Goal: Task Accomplishment & Management: Complete application form

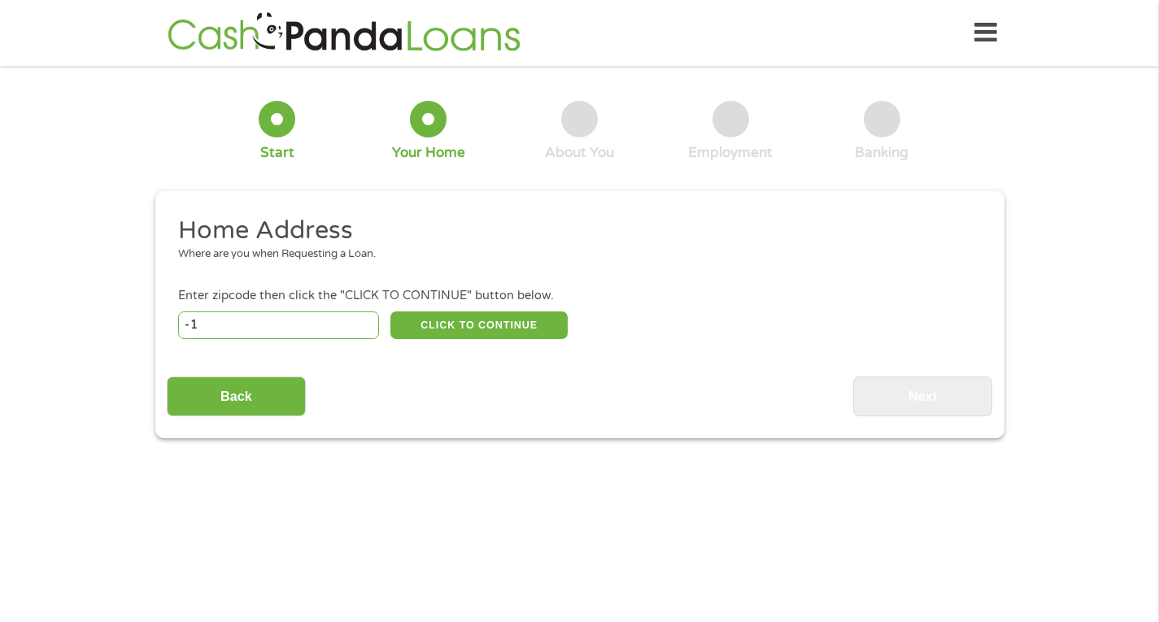
type input "-1"
click at [365, 332] on input "-1" at bounding box center [278, 326] width 201 height 28
type input "37660"
click at [430, 333] on button "CLICK TO CONTINUE" at bounding box center [478, 326] width 177 height 28
type input "37660"
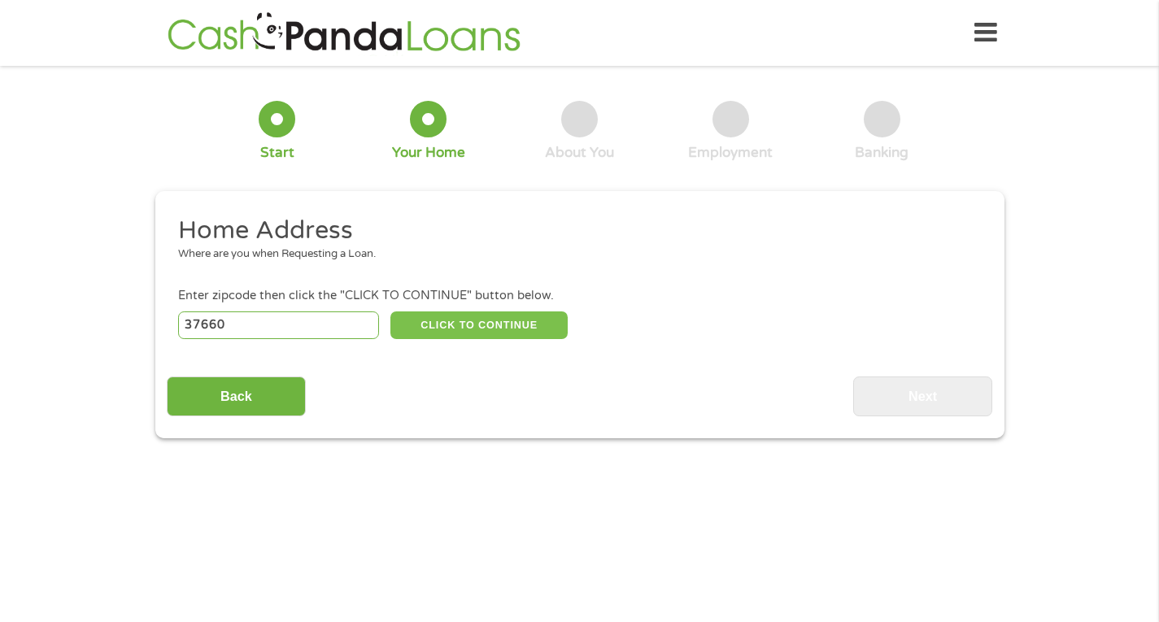
type input "Kingsport"
select select "[US_STATE]"
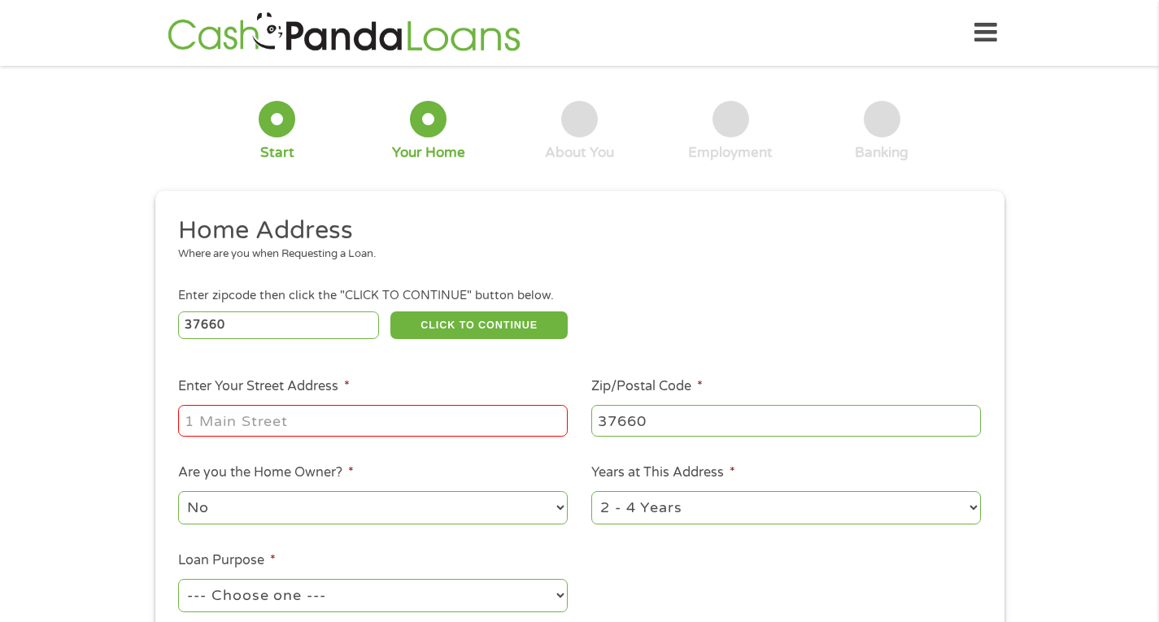
click at [390, 419] on input "Enter Your Street Address *" at bounding box center [373, 420] width 390 height 31
type input "[STREET_ADDRESS]"
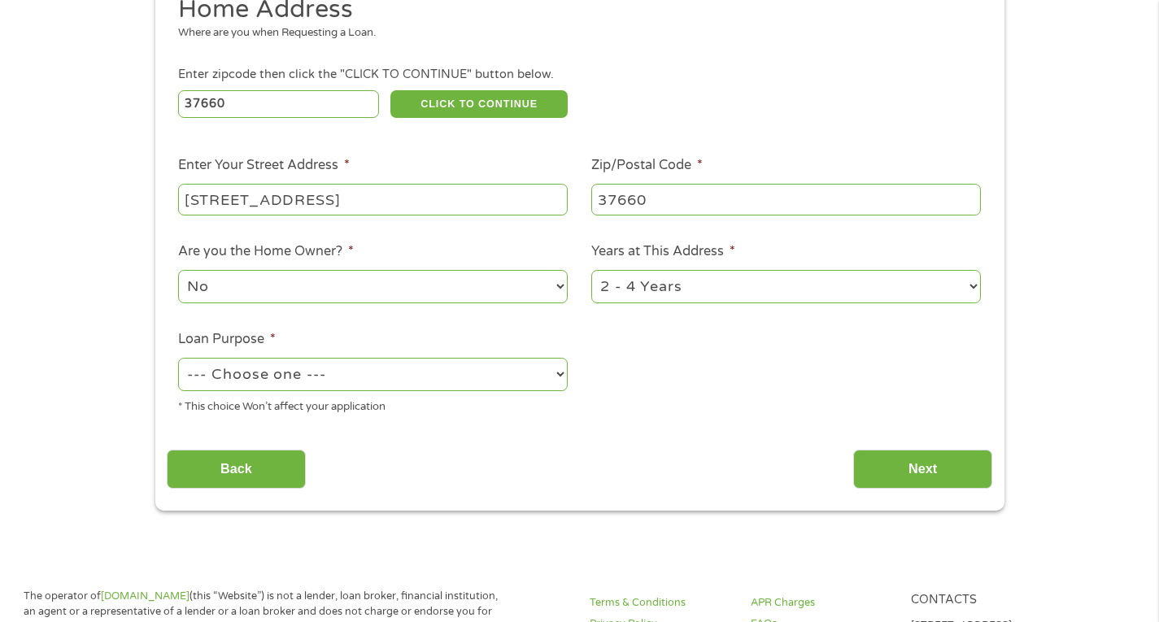
scroll to position [227, 0]
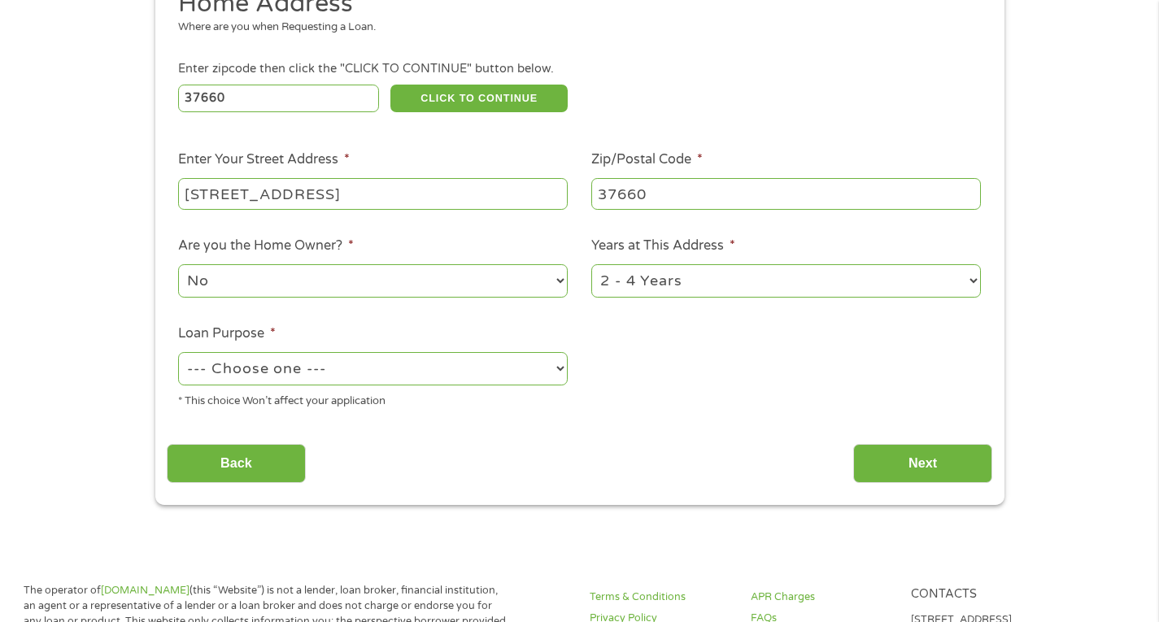
click at [336, 280] on select "No Yes" at bounding box center [373, 280] width 390 height 33
select select "yes"
click at [178, 265] on select "No Yes" at bounding box center [373, 280] width 390 height 33
click at [368, 381] on select "--- Choose one --- Pay Bills Debt Consolidation Home Improvement Major Purchase…" at bounding box center [373, 368] width 390 height 33
select select "homeimprovement"
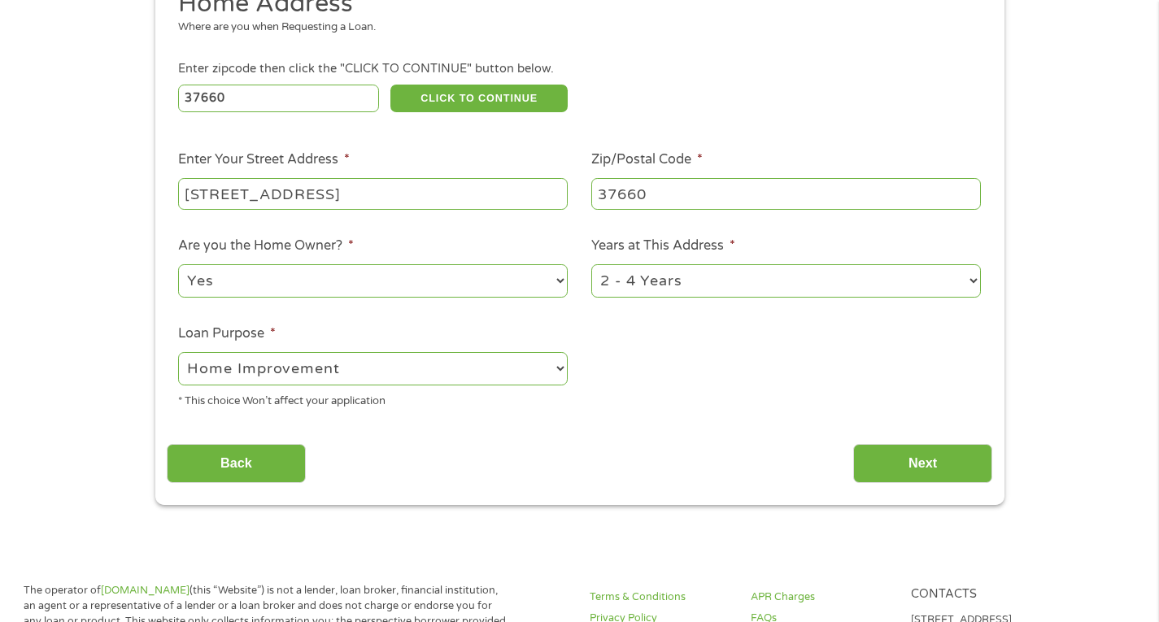
click at [178, 353] on select "--- Choose one --- Pay Bills Debt Consolidation Home Improvement Major Purchase…" at bounding box center [373, 368] width 390 height 33
click at [905, 466] on input "Next" at bounding box center [922, 464] width 139 height 40
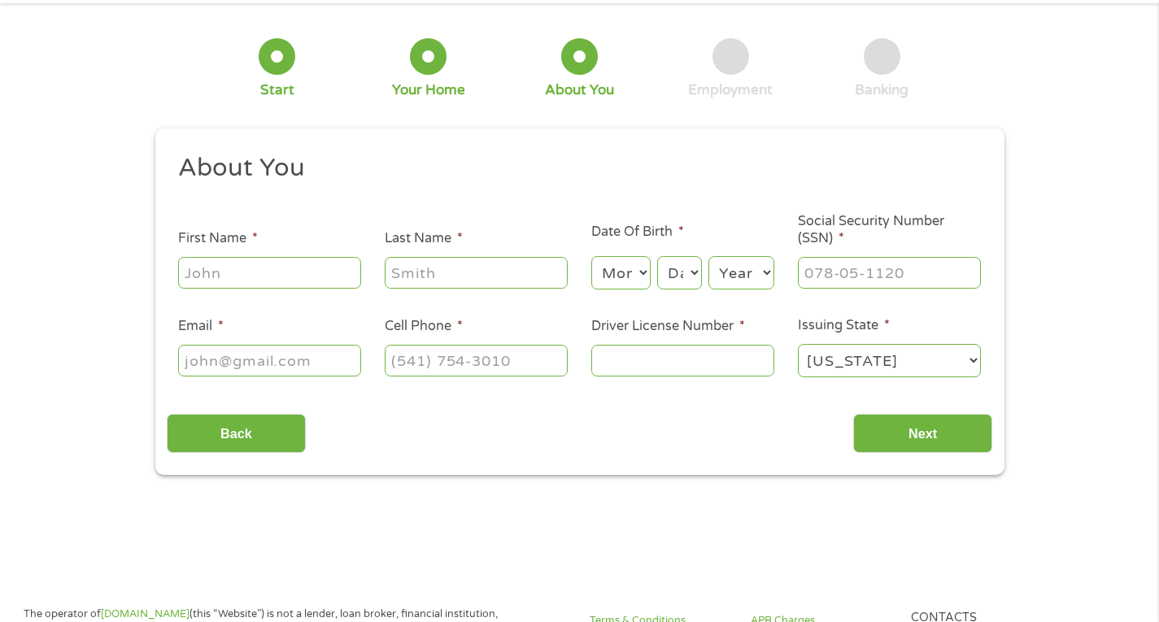
scroll to position [0, 0]
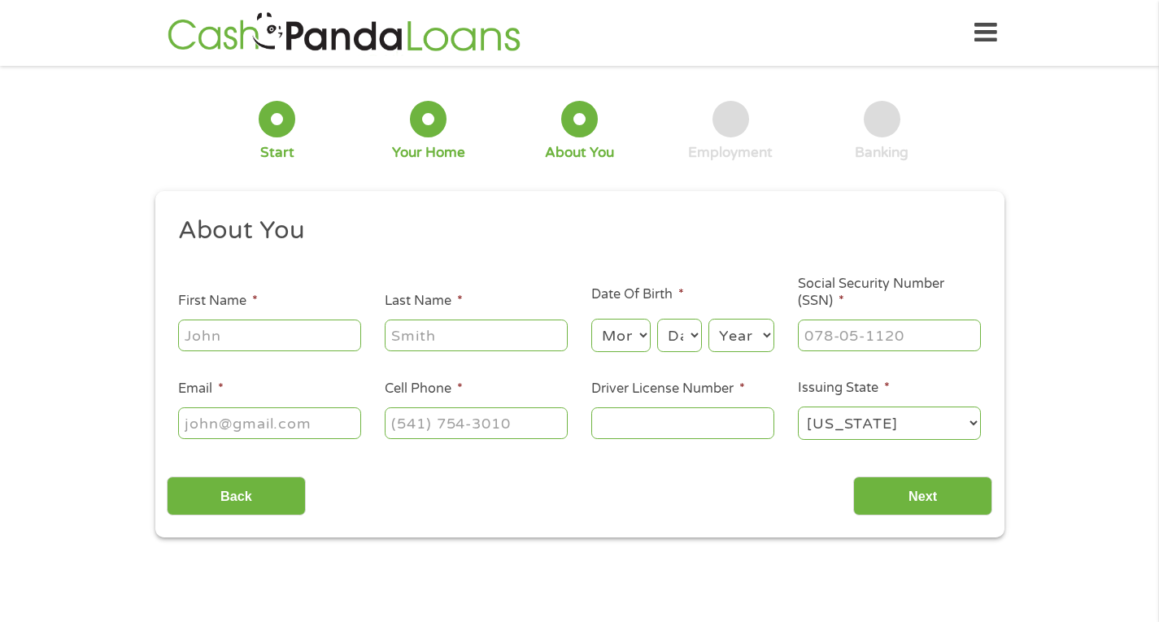
click at [271, 336] on input "First Name *" at bounding box center [269, 335] width 183 height 31
type input "Jon"
type input "[PERSON_NAME]"
type input "[EMAIL_ADDRESS][DOMAIN_NAME]"
click at [617, 333] on select "Month 1 2 3 4 5 6 7 8 9 10 11 12" at bounding box center [620, 335] width 59 height 33
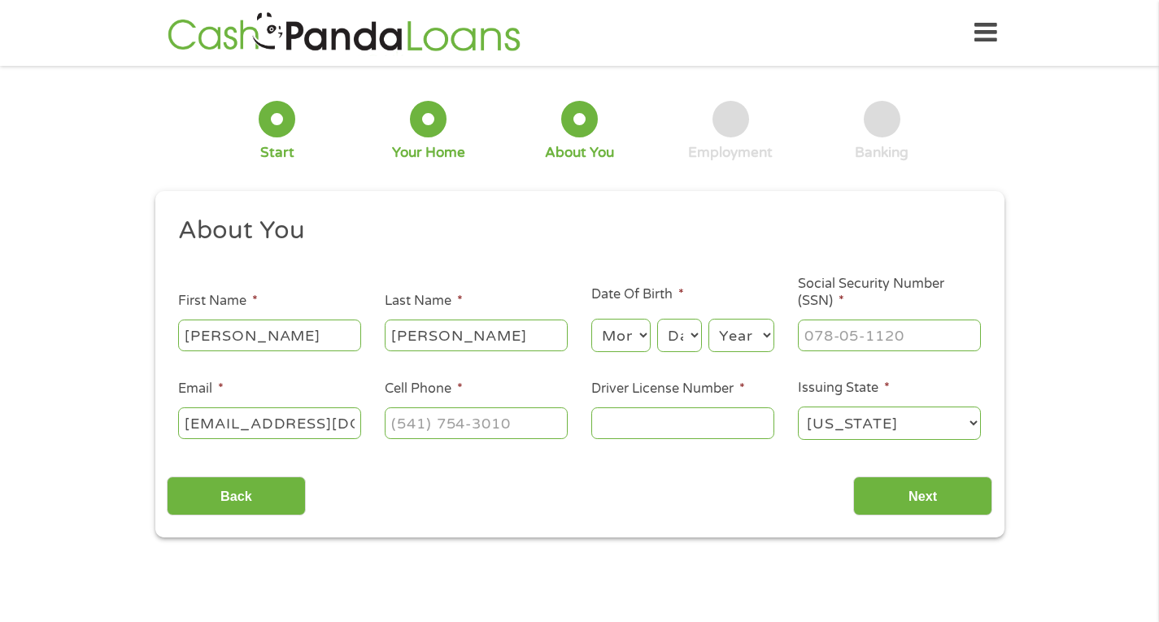
select select "5"
click at [591, 320] on select "Month 1 2 3 4 5 6 7 8 9 10 11 12" at bounding box center [620, 335] width 59 height 33
click at [691, 338] on select "Day 1 2 3 4 5 6 7 8 9 10 11 12 13 14 15 16 17 18 19 20 21 22 23 24 25 26 27 28 …" at bounding box center [679, 335] width 44 height 33
select select "18"
click at [657, 320] on select "Day 1 2 3 4 5 6 7 8 9 10 11 12 13 14 15 16 17 18 19 20 21 22 23 24 25 26 27 28 …" at bounding box center [679, 335] width 44 height 33
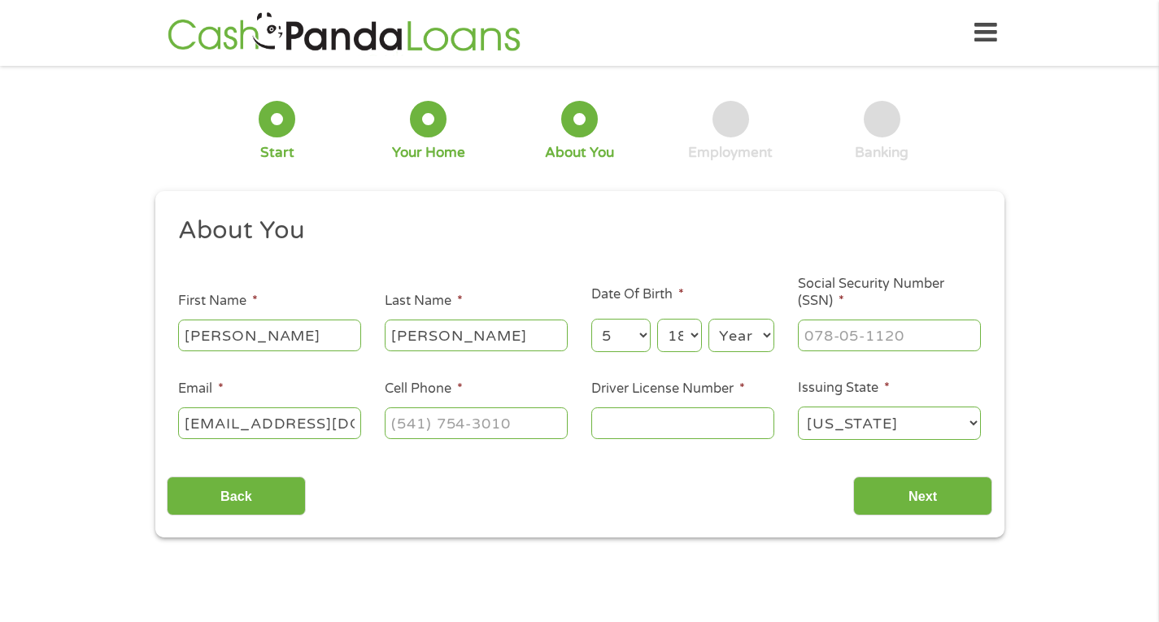
click at [723, 339] on select "Year [DATE] 2006 2005 2004 2003 2002 2001 2000 1999 1998 1997 1996 1995 1994 19…" at bounding box center [741, 335] width 66 height 33
select select "1978"
click at [708, 320] on select "Year [DATE] 2006 2005 2004 2003 2002 2001 2000 1999 1998 1997 1996 1995 1994 19…" at bounding box center [741, 335] width 66 height 33
click at [866, 333] on input "___-__-____" at bounding box center [889, 335] width 183 height 31
type input "410-31-1922"
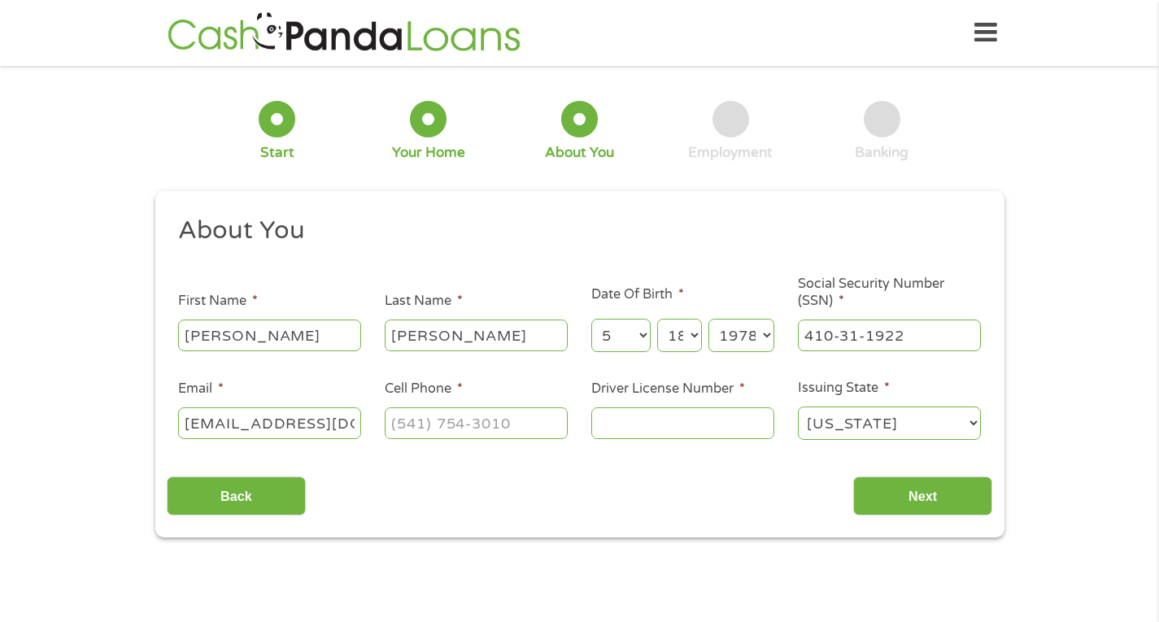
drag, startPoint x: 357, startPoint y: 430, endPoint x: 56, endPoint y: 416, distance: 301.3
click at [56, 416] on div "1 Start 2 Your Home 3 About You 4 Employment 5 Banking 6 This field is hidden w…" at bounding box center [579, 307] width 1159 height 460
click at [314, 418] on input "[EMAIL_ADDRESS][DOMAIN_NAME]" at bounding box center [269, 422] width 183 height 31
type input "m"
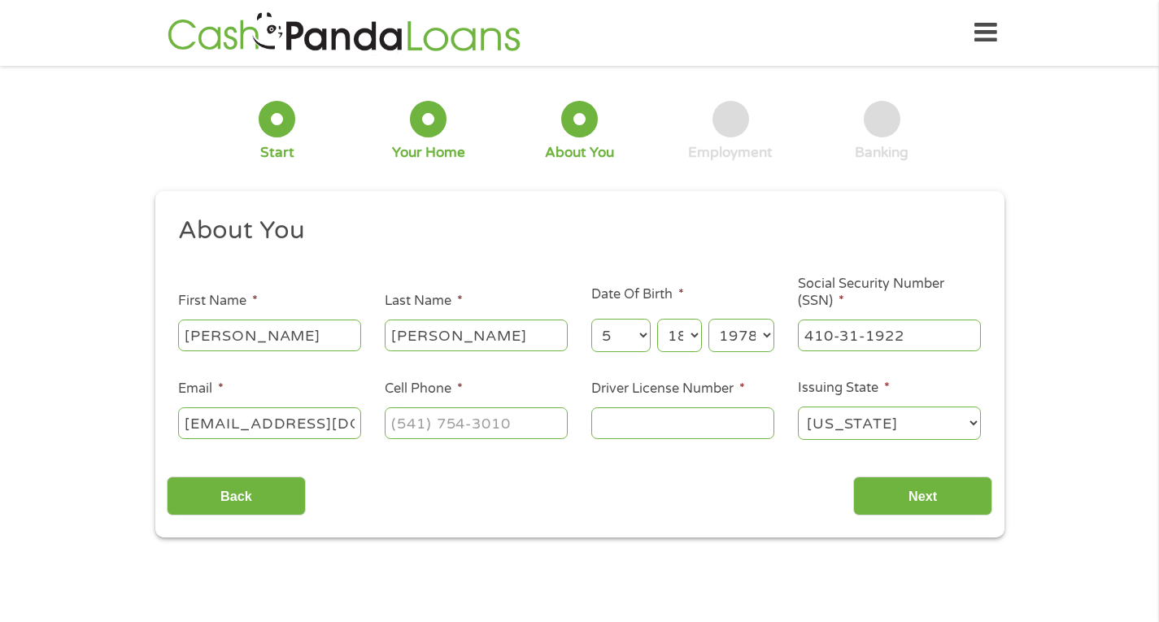
scroll to position [0, 5]
type input "zbg187@mocs.utc.edu"
click at [468, 420] on input "(___) ___-____" at bounding box center [476, 422] width 183 height 31
click at [400, 422] on input "(___) ___-____" at bounding box center [476, 422] width 183 height 31
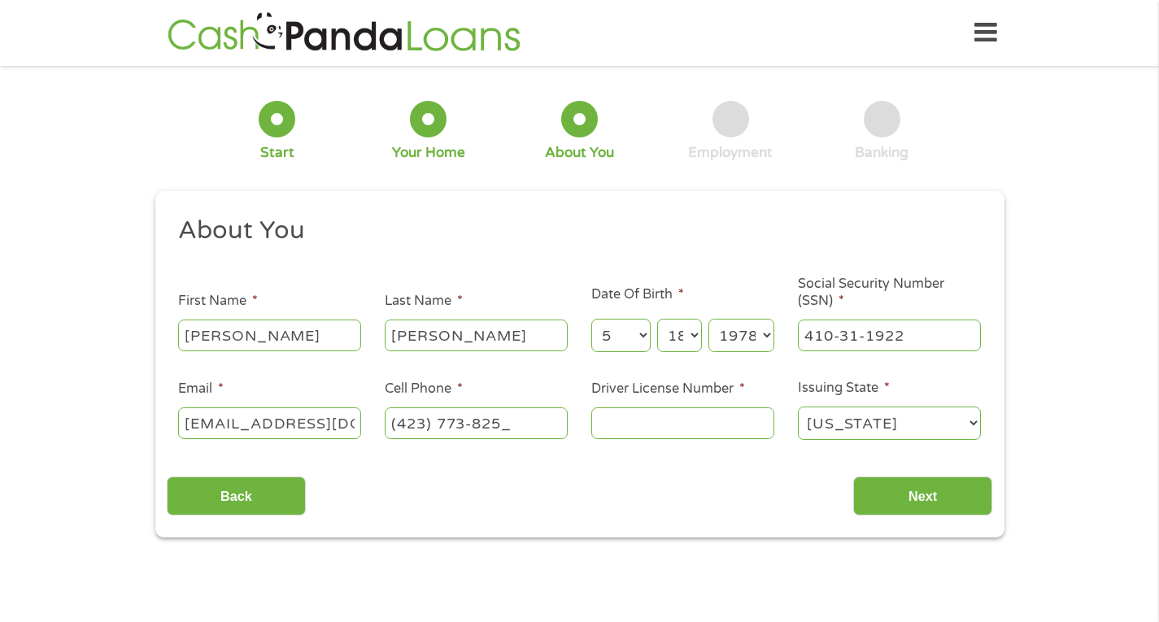
type input "(423) 773-8256"
click at [630, 424] on input "Driver License Number *" at bounding box center [682, 422] width 183 height 31
type input "080429231"
click at [967, 478] on input "Next" at bounding box center [922, 497] width 139 height 40
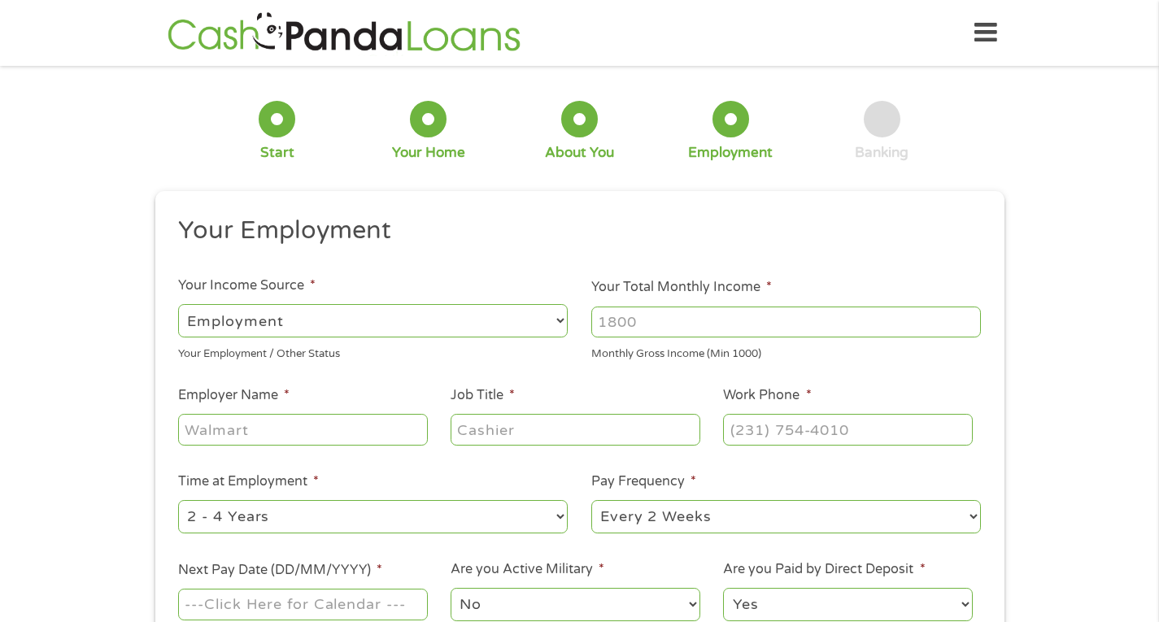
scroll to position [7, 7]
click at [627, 322] on input "Your Total Monthly Income *" at bounding box center [786, 322] width 390 height 31
drag, startPoint x: 680, startPoint y: 323, endPoint x: 550, endPoint y: 312, distance: 130.6
click at [550, 312] on ul "Your Employment Your Income Source * --- Choose one --- Employment Self Employe…" at bounding box center [580, 425] width 826 height 421
type input "5500"
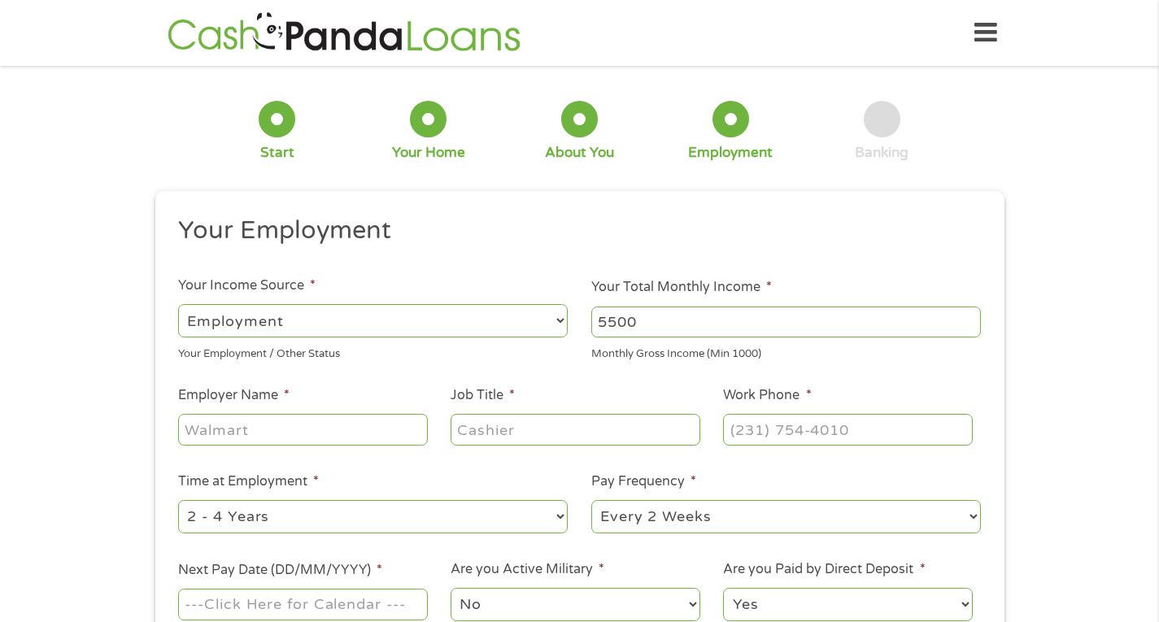
click at [333, 437] on input "Employer Name *" at bounding box center [302, 429] width 249 height 31
type input "City of Johnson City"
drag, startPoint x: 660, startPoint y: 318, endPoint x: 587, endPoint y: 307, distance: 74.1
click at [587, 307] on li "Your Total Monthly Income * 5500 Monthly Gross Income (Min 1000)" at bounding box center [786, 319] width 413 height 85
click at [578, 431] on input "Job Title *" at bounding box center [575, 429] width 249 height 31
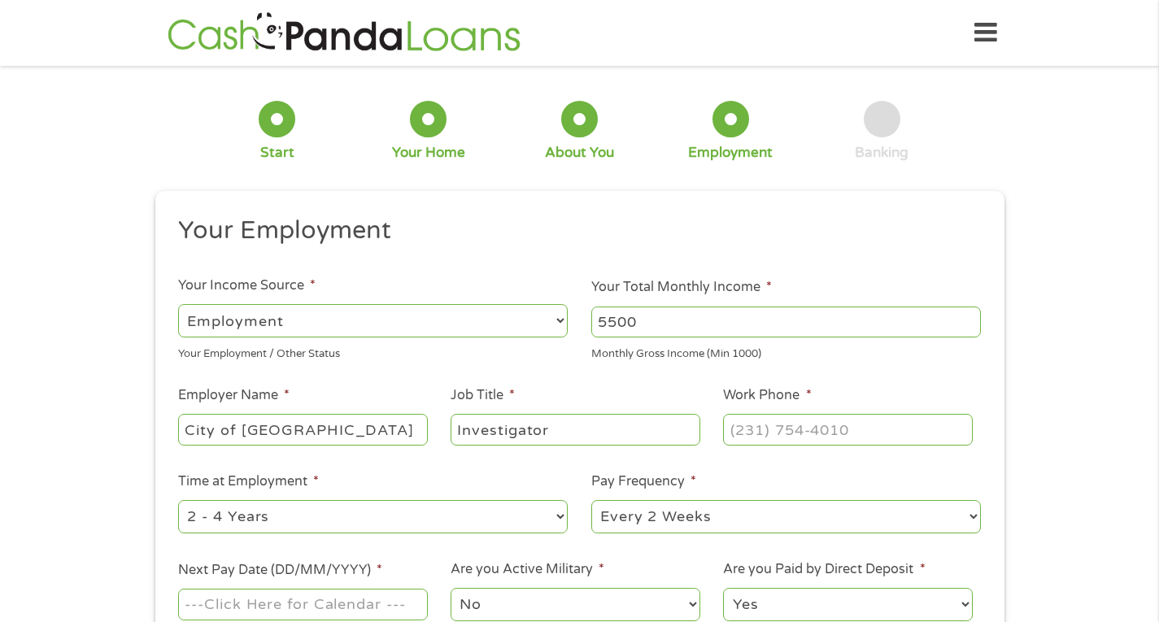
type input "Investigator"
click at [762, 436] on input "(___) ___-____" at bounding box center [847, 429] width 249 height 31
type input "(423) 773-8256"
click at [428, 511] on select "--- Choose one --- 1 Year or less 1 - 2 Years 2 - 4 Years Over 4 Years" at bounding box center [373, 516] width 390 height 33
select select "60months"
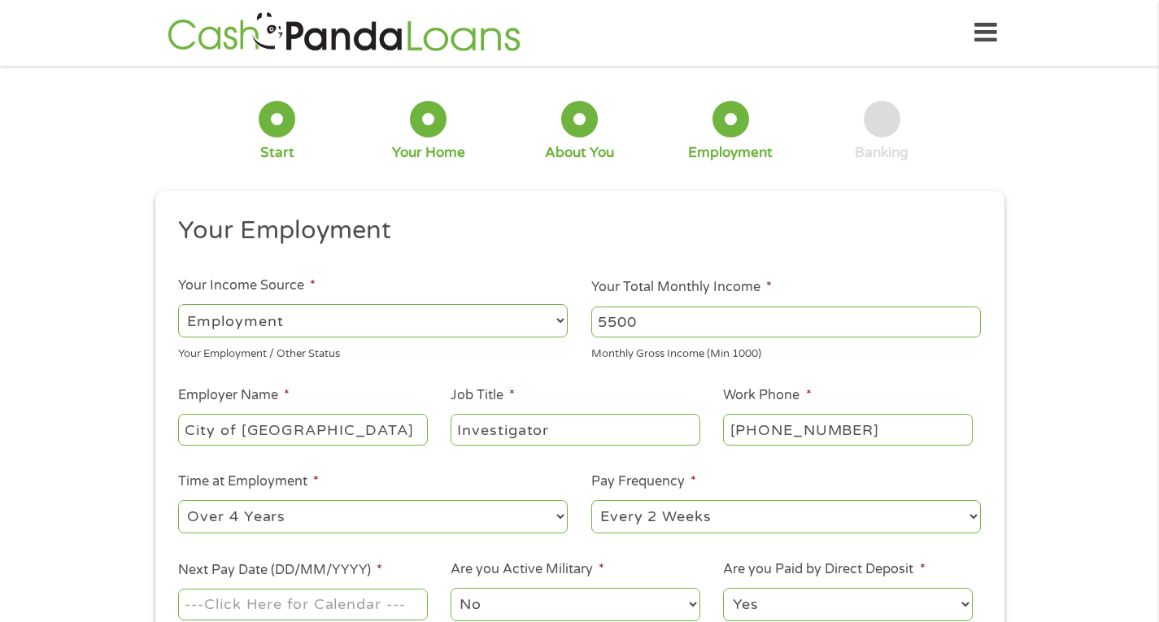
click at [178, 500] on select "--- Choose one --- 1 Year or less 1 - 2 Years 2 - 4 Years Over 4 Years" at bounding box center [373, 516] width 390 height 33
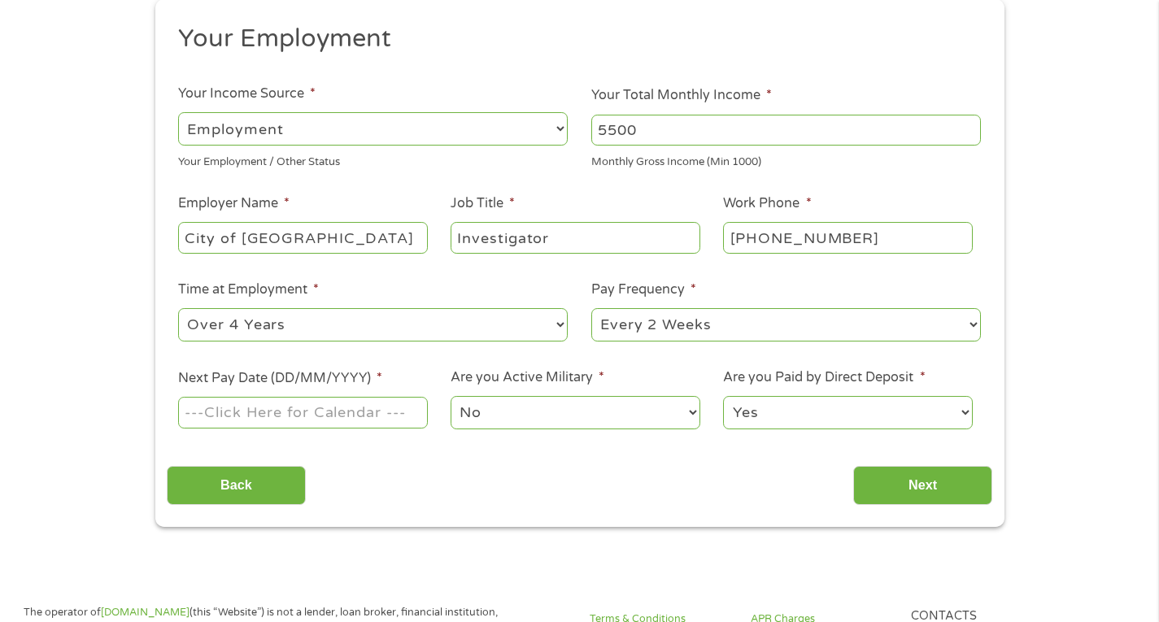
scroll to position [210, 0]
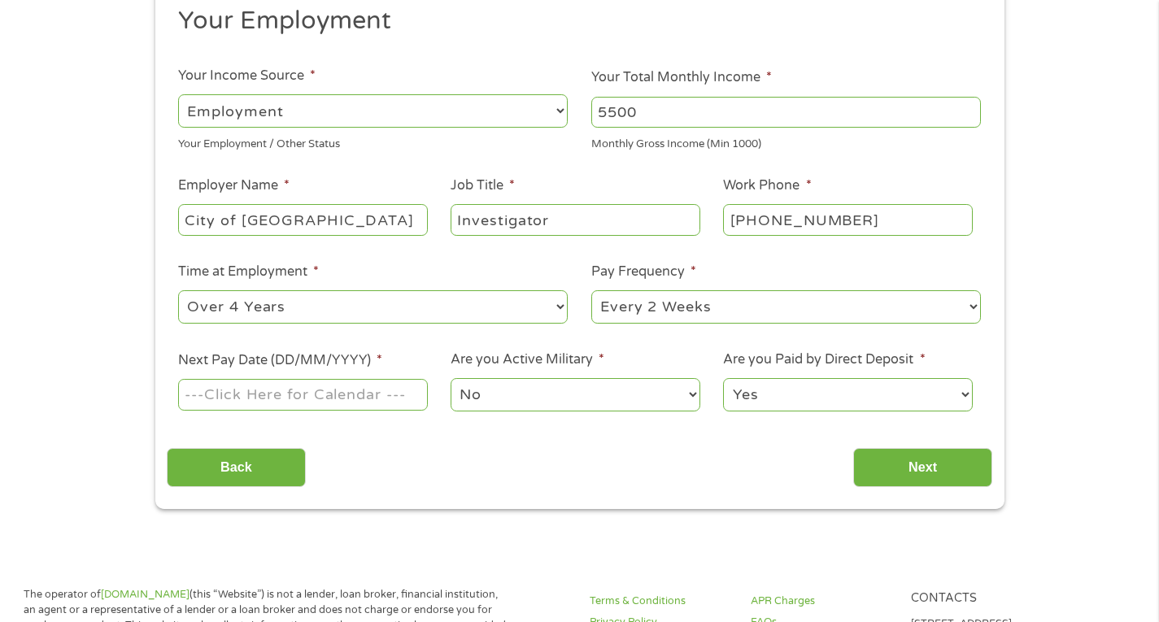
click at [345, 392] on input "Next Pay Date (DD/MM/YYYY) *" at bounding box center [302, 394] width 249 height 31
click at [203, 390] on input "09112025" at bounding box center [302, 394] width 249 height 31
click at [231, 396] on input "09/112025" at bounding box center [302, 394] width 249 height 31
type input "[DATE]"
click at [903, 464] on input "Next" at bounding box center [922, 468] width 139 height 40
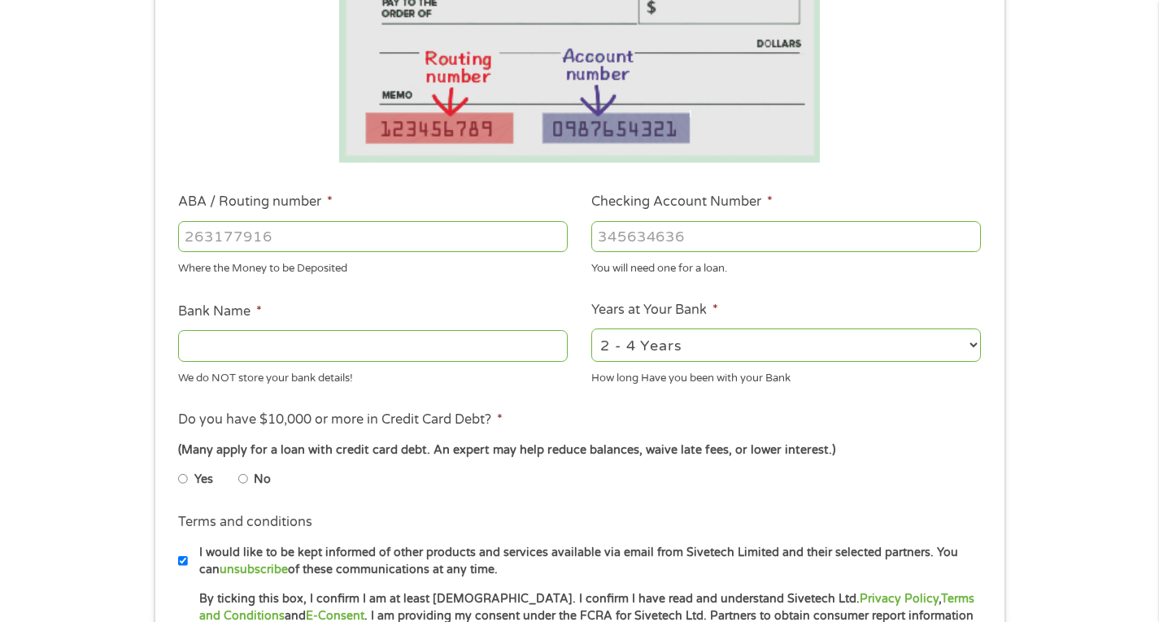
scroll to position [382, 0]
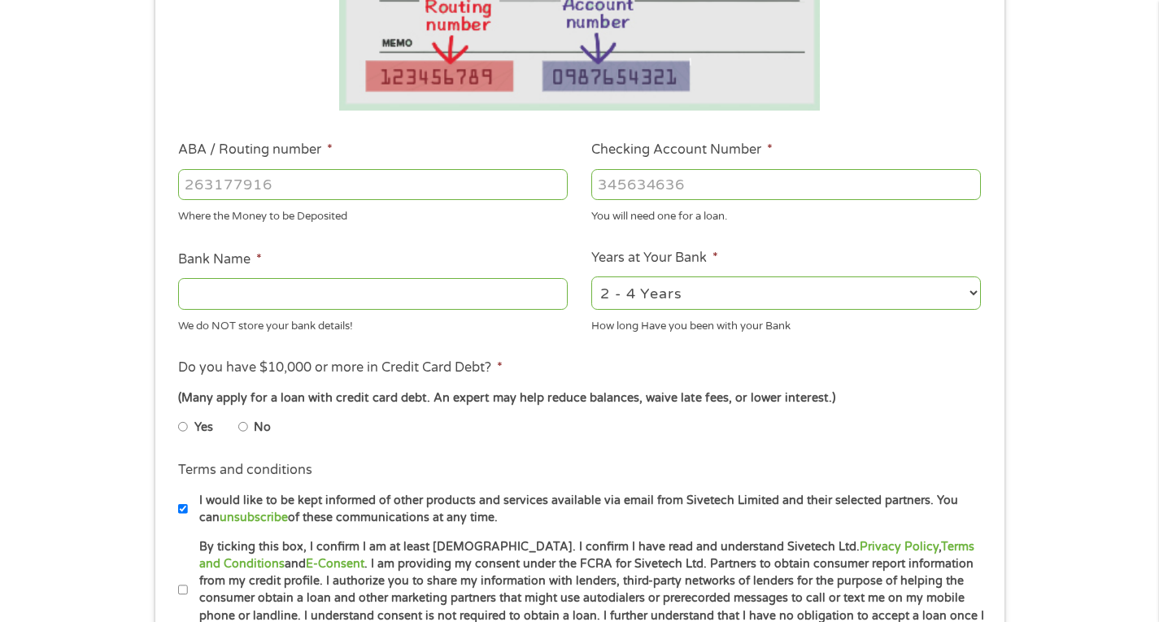
click at [494, 176] on input "ABA / Routing number *" at bounding box center [373, 184] width 390 height 31
type input "06400017"
click at [613, 179] on input "Checking Account Number *" at bounding box center [786, 184] width 390 height 31
type input "0096362723"
click at [514, 290] on input "Bank Name *" at bounding box center [373, 293] width 390 height 31
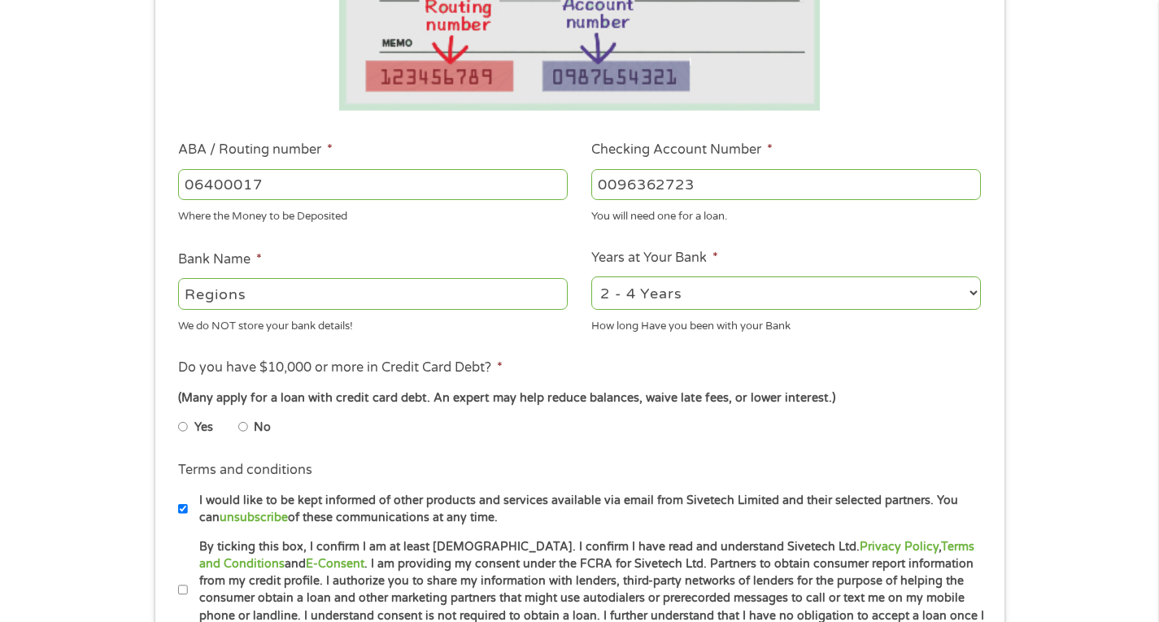
type input "Regions"
click at [643, 292] on select "2 - 4 Years 6 - 12 Months 1 - 2 Years Over 4 Years" at bounding box center [786, 293] width 390 height 33
select select "60months"
click at [591, 277] on select "2 - 4 Years 6 - 12 Months 1 - 2 Years Over 4 Years" at bounding box center [786, 293] width 390 height 33
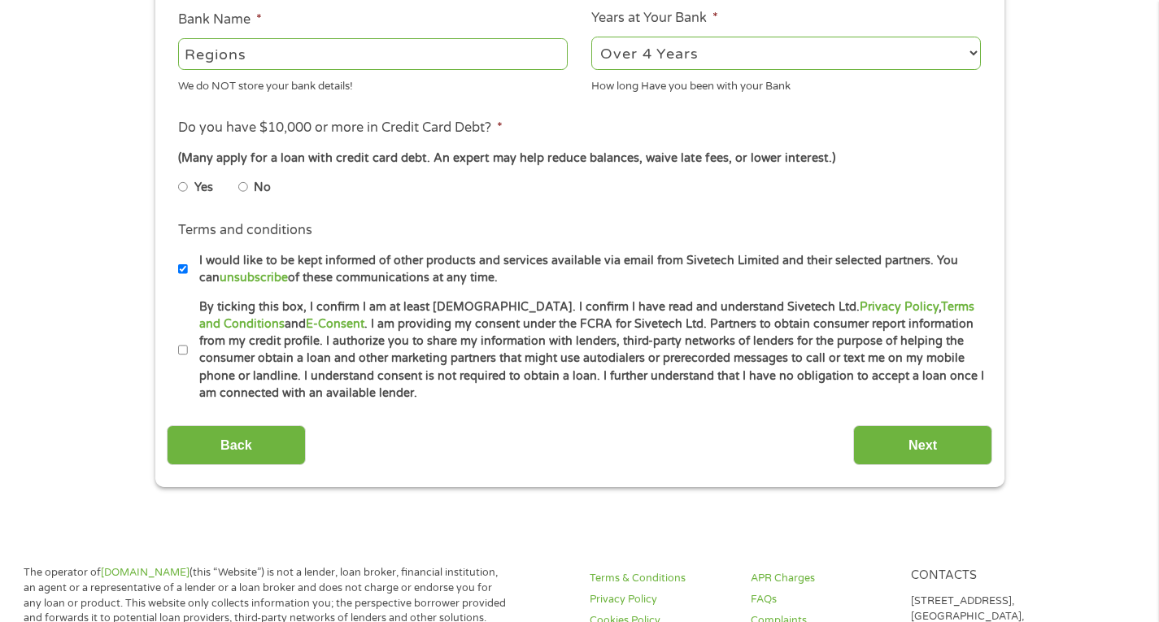
scroll to position [621, 0]
click at [243, 190] on input "No" at bounding box center [243, 189] width 10 height 26
radio input "true"
click at [185, 279] on input "I would like to be kept informed of other products and services available via e…" at bounding box center [183, 271] width 10 height 26
checkbox input "false"
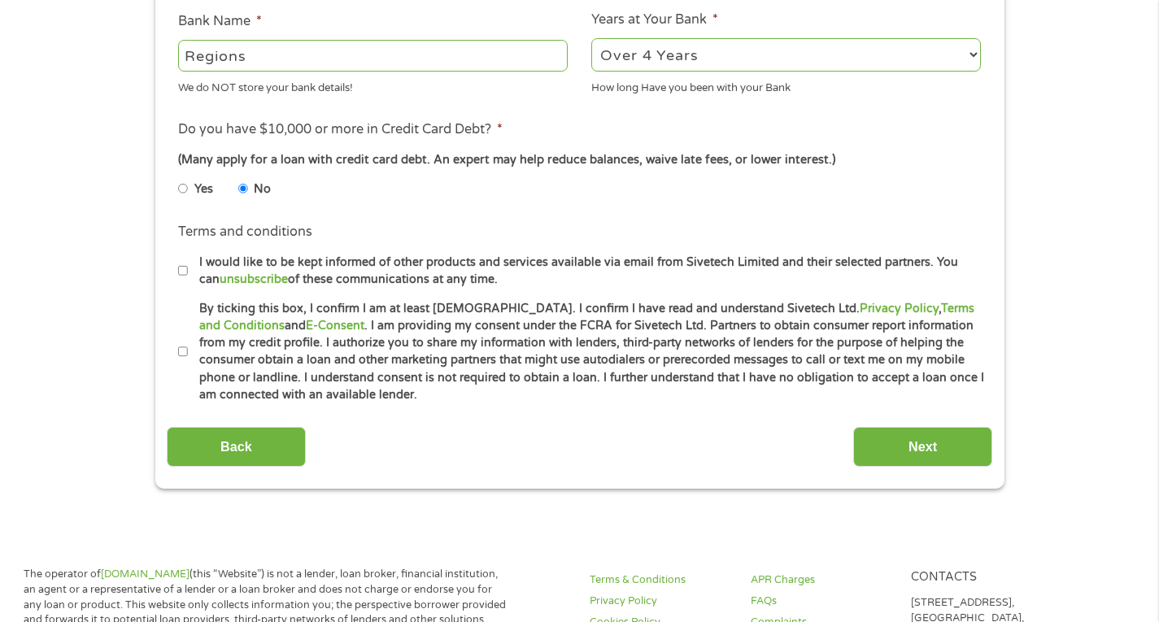
click at [181, 354] on input "By ticking this box, I confirm I am at least [DEMOGRAPHIC_DATA]. I confirm I ha…" at bounding box center [183, 352] width 10 height 26
checkbox input "true"
click at [921, 440] on input "Next" at bounding box center [922, 447] width 139 height 40
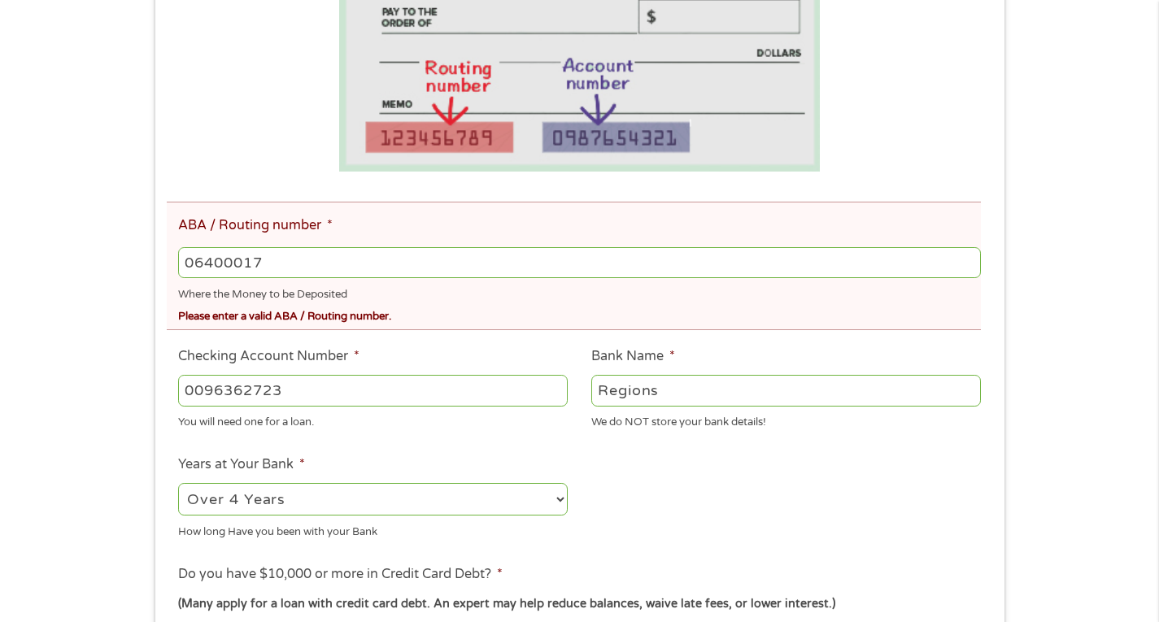
scroll to position [383, 0]
click at [242, 256] on input "06400017" at bounding box center [579, 261] width 802 height 31
type input "064000017"
type input "REGIONS BANK"
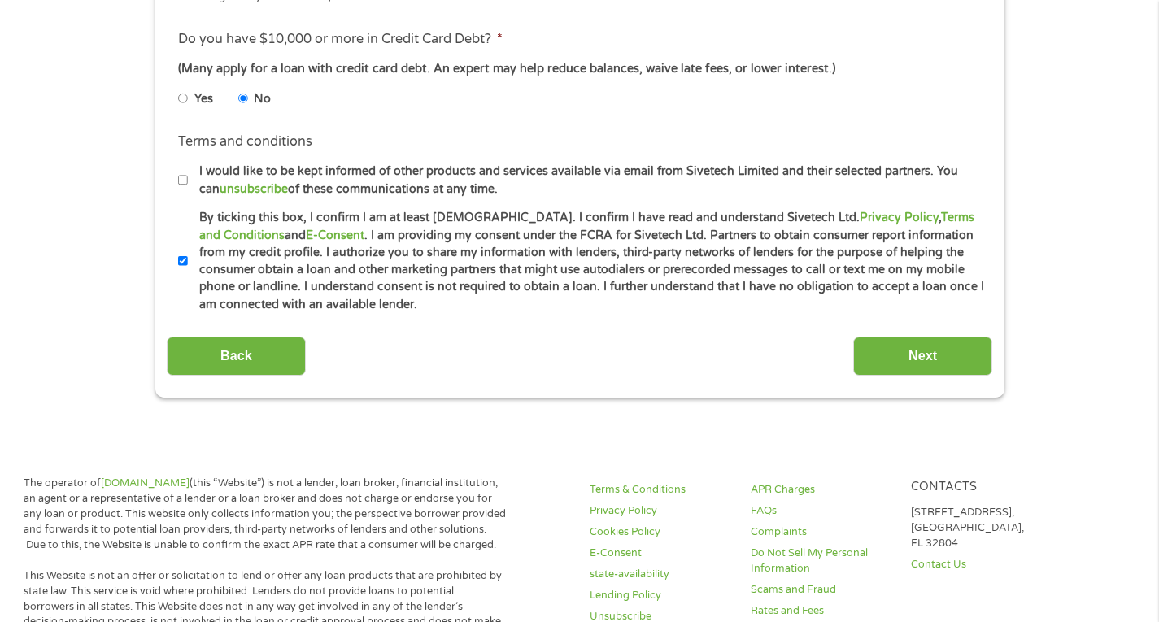
scroll to position [903, 0]
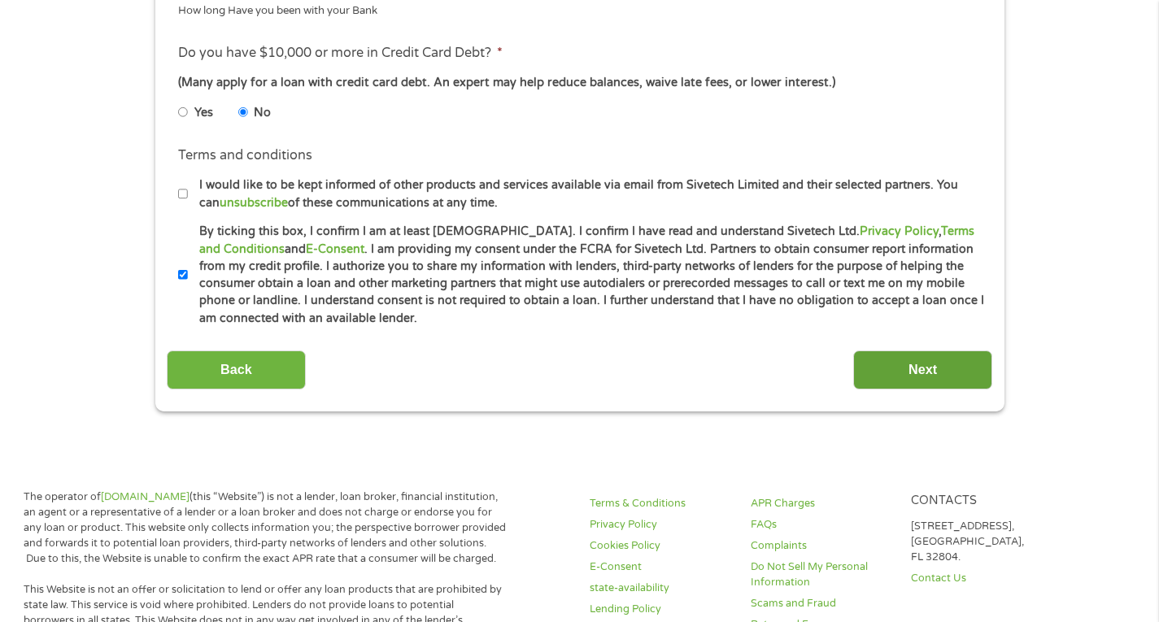
type input "064000017"
click at [937, 373] on input "Next" at bounding box center [922, 371] width 139 height 40
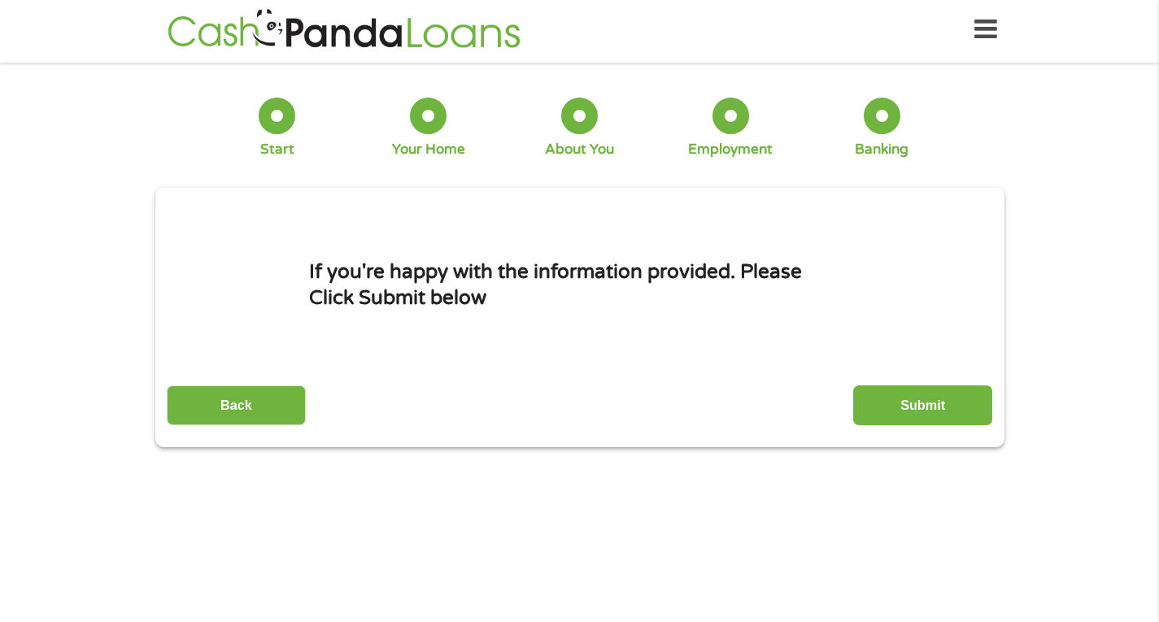
scroll to position [0, 0]
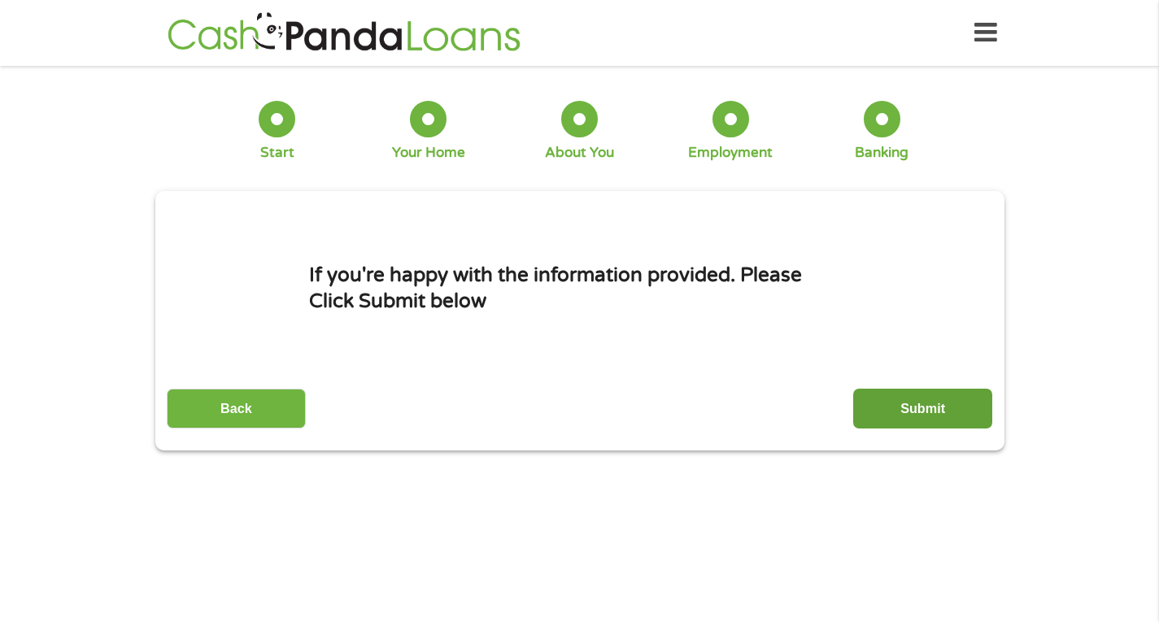
click at [929, 402] on input "Submit" at bounding box center [922, 409] width 139 height 40
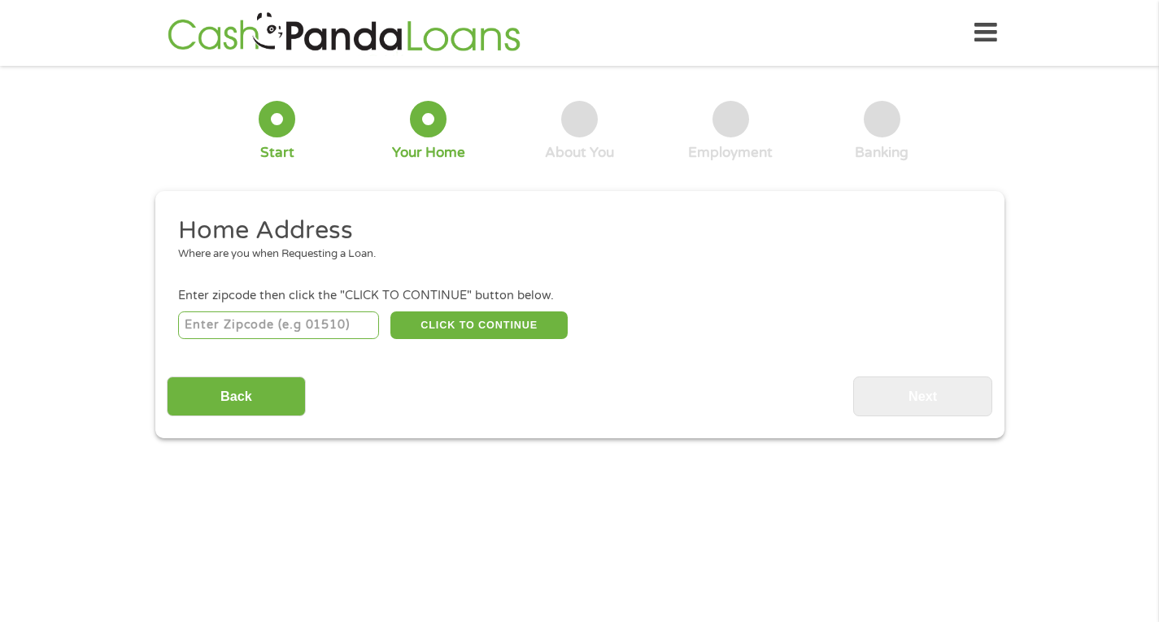
click at [317, 333] on input "number" at bounding box center [278, 326] width 201 height 28
type input "37660"
click at [512, 318] on button "CLICK TO CONTINUE" at bounding box center [478, 326] width 177 height 28
type input "37660"
type input "Kingsport"
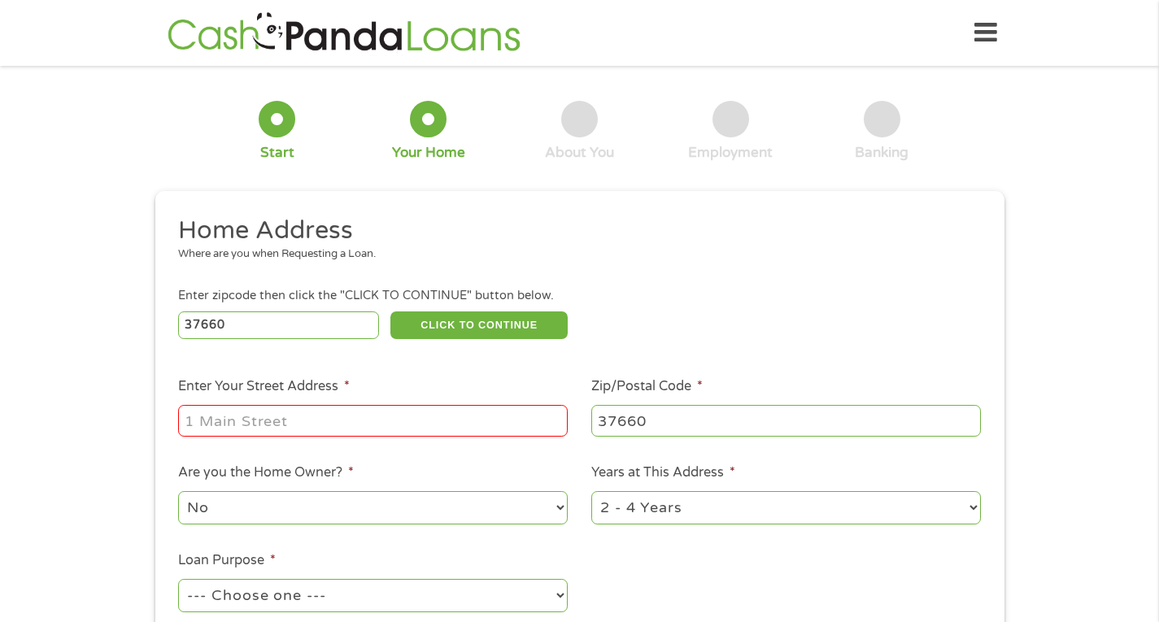
click at [321, 425] on input "Enter Your Street Address *" at bounding box center [373, 420] width 390 height 31
type input "[STREET_ADDRESS]"
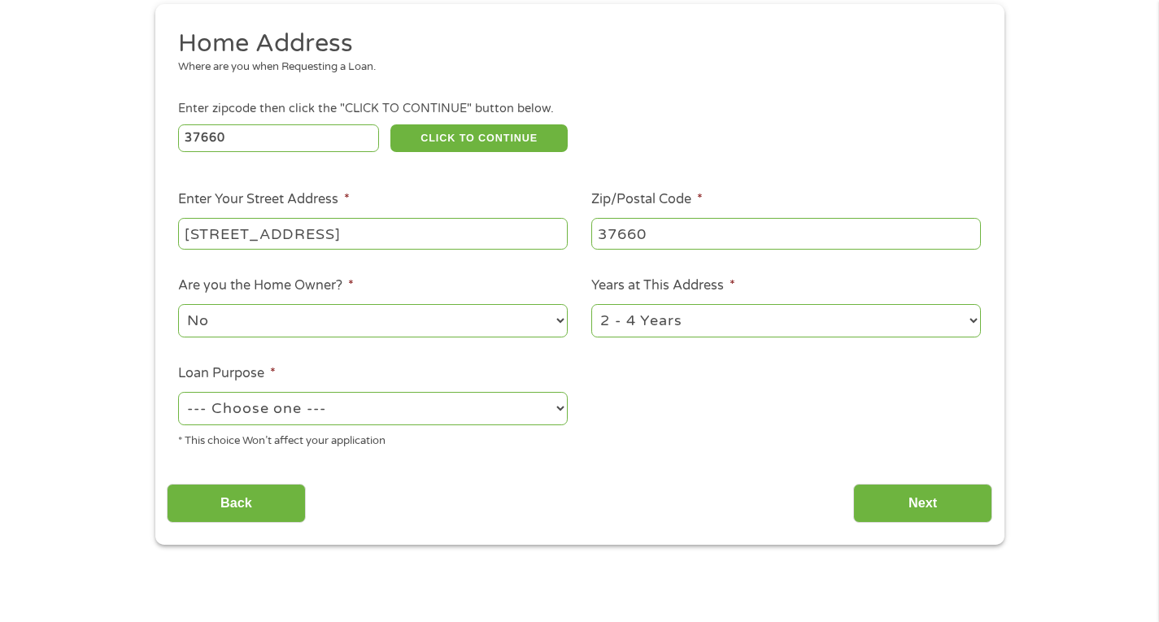
scroll to position [306, 0]
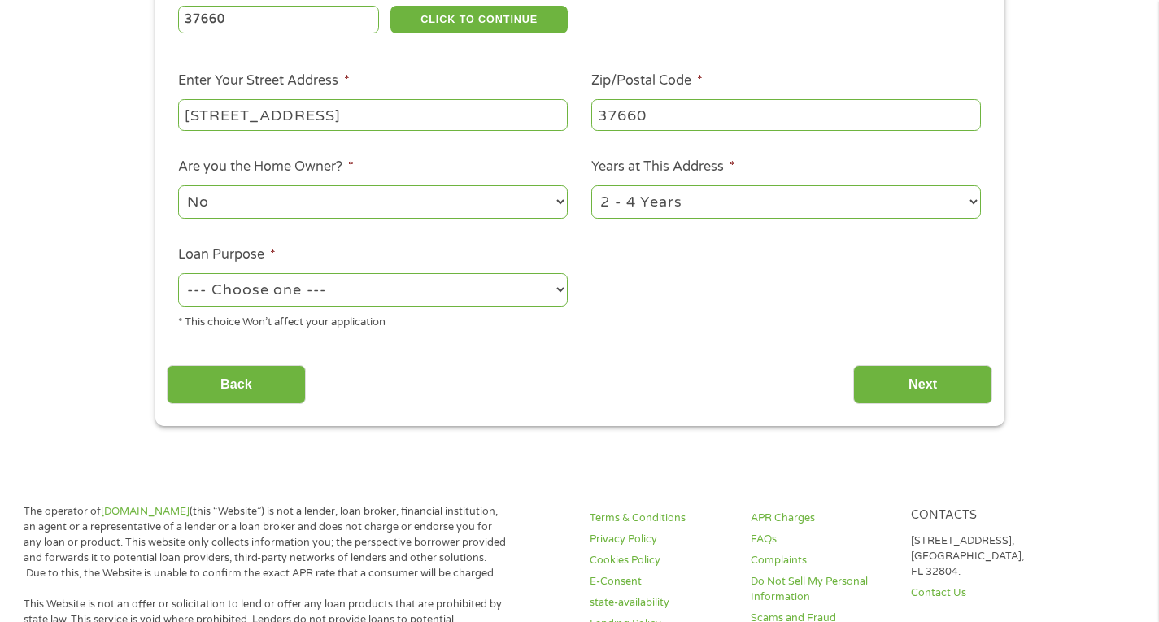
click at [420, 301] on select "--- Choose one --- Pay Bills Debt Consolidation Home Improvement Major Purchase…" at bounding box center [373, 289] width 390 height 33
select select "homeimprovement"
click at [178, 274] on select "--- Choose one --- Pay Bills Debt Consolidation Home Improvement Major Purchase…" at bounding box center [373, 289] width 390 height 33
click at [921, 373] on input "Next" at bounding box center [922, 385] width 139 height 40
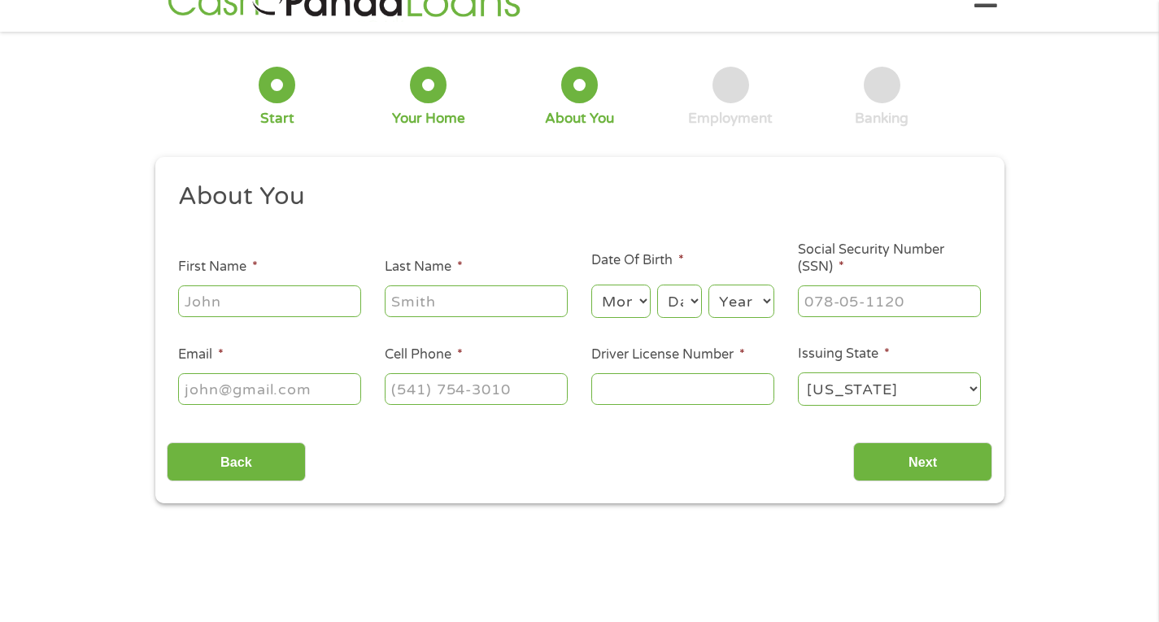
scroll to position [0, 0]
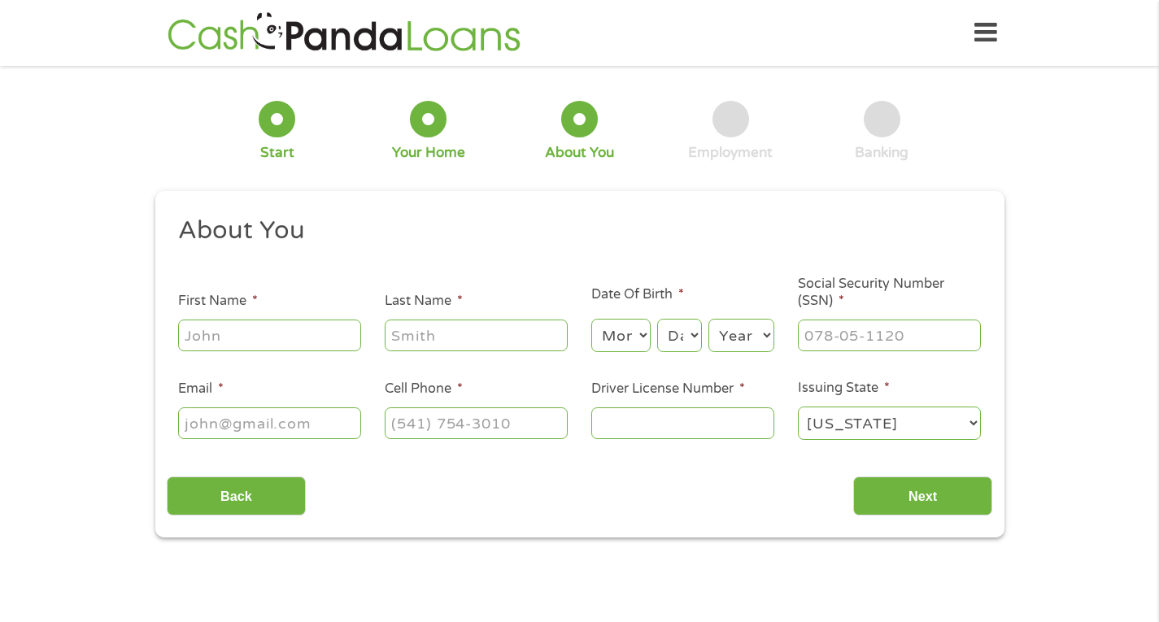
click at [291, 342] on input "First Name *" at bounding box center [269, 335] width 183 height 31
type input "[PERSON_NAME]"
type input "[EMAIL_ADDRESS][DOMAIN_NAME]"
click at [529, 423] on input "[PHONE_NUMBER]" at bounding box center [476, 422] width 183 height 31
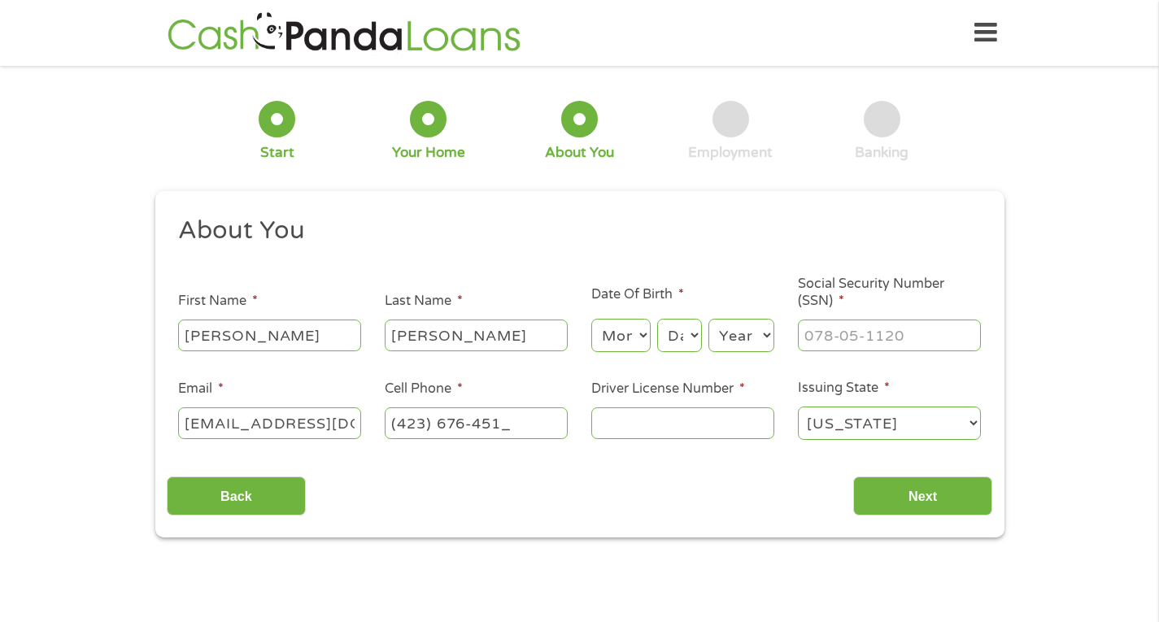
type input "[PHONE_NUMBER]"
click at [621, 338] on select "Month 1 2 3 4 5 6 7 8 9 10 11 12" at bounding box center [620, 335] width 59 height 33
select select "1"
click at [591, 320] on select "Month 1 2 3 4 5 6 7 8 9 10 11 12" at bounding box center [620, 335] width 59 height 33
click at [612, 43] on div "Home Get Loan Offer How it works FAQs Blog Cash Loans Quick Loans Online Loans …" at bounding box center [580, 32] width 835 height 51
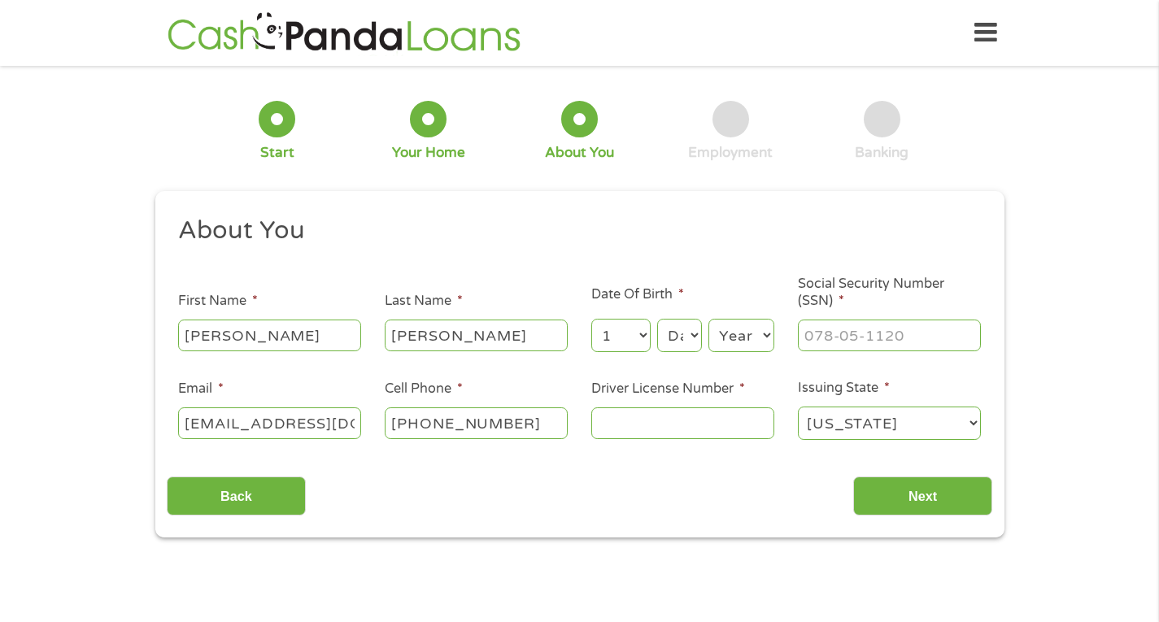
click at [685, 331] on select "Day 1 2 3 4 5 6 7 8 9 10 11 12 13 14 15 16 17 18 19 20 21 22 23 24 25 26 27 28 …" at bounding box center [679, 335] width 44 height 33
select select "17"
click at [657, 320] on select "Day 1 2 3 4 5 6 7 8 9 10 11 12 13 14 15 16 17 18 19 20 21 22 23 24 25 26 27 28 …" at bounding box center [679, 335] width 44 height 33
click at [730, 338] on select "Year [DATE] 2006 2005 2004 2003 2002 2001 2000 1999 1998 1997 1996 1995 1994 19…" at bounding box center [741, 335] width 66 height 33
select select "1978"
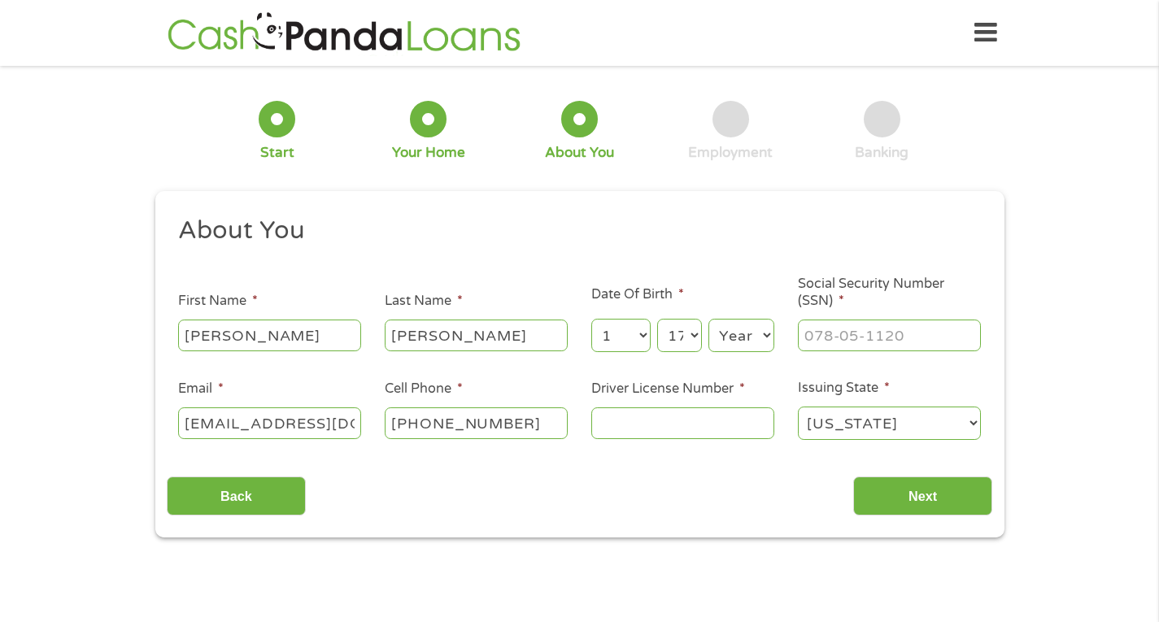
click at [708, 320] on select "Year [DATE] 2006 2005 2004 2003 2002 2001 2000 1999 1998 1997 1996 1995 1994 19…" at bounding box center [741, 335] width 66 height 33
click at [849, 346] on input "___-__-____" at bounding box center [889, 335] width 183 height 31
type input "414-55-7770"
click at [664, 420] on input "Driver License Number *" at bounding box center [682, 422] width 183 height 31
type input "079358720"
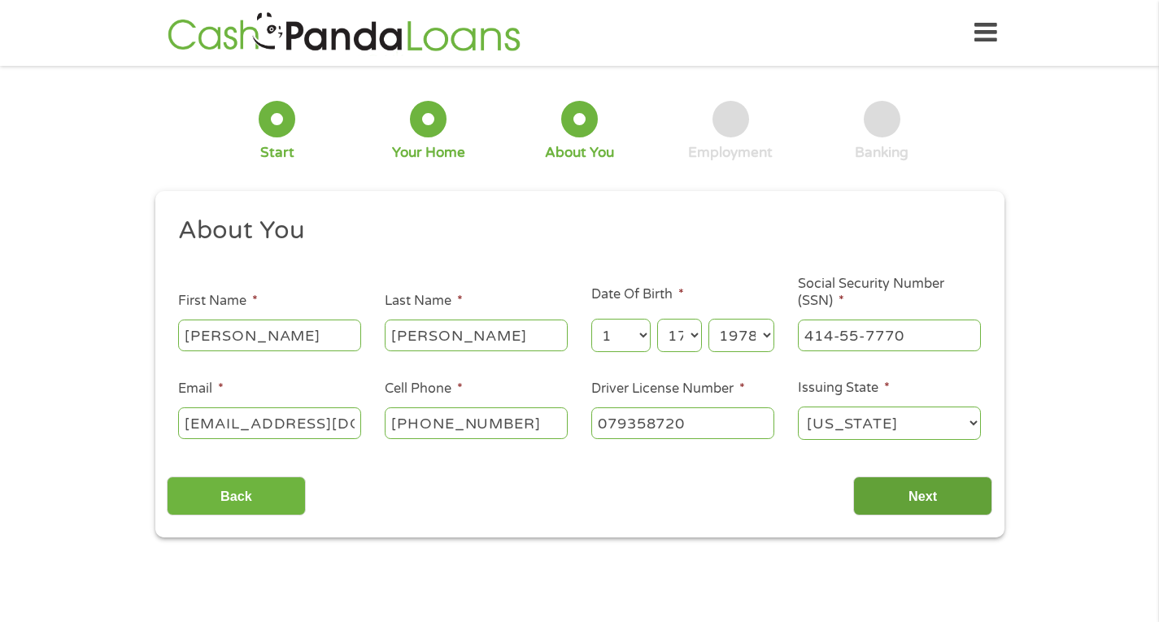
click at [893, 495] on input "Next" at bounding box center [922, 497] width 139 height 40
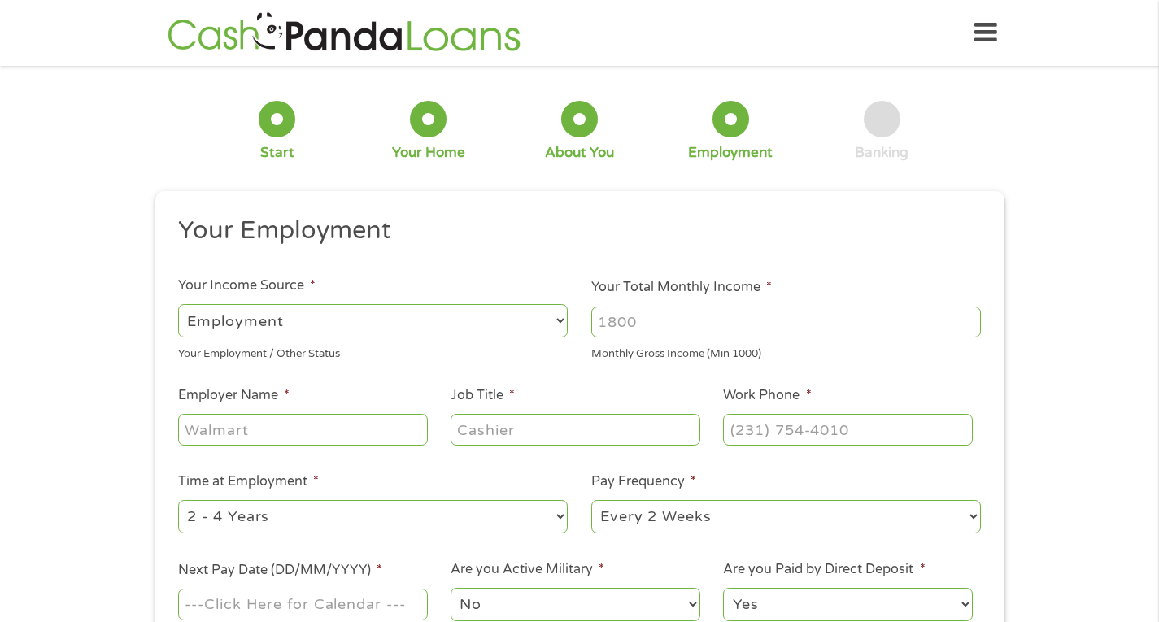
click at [716, 328] on input "Your Total Monthly Income *" at bounding box center [786, 322] width 390 height 31
type input "7900"
click at [332, 426] on input "Employer Name *" at bounding box center [302, 429] width 249 height 31
type input "Optum"
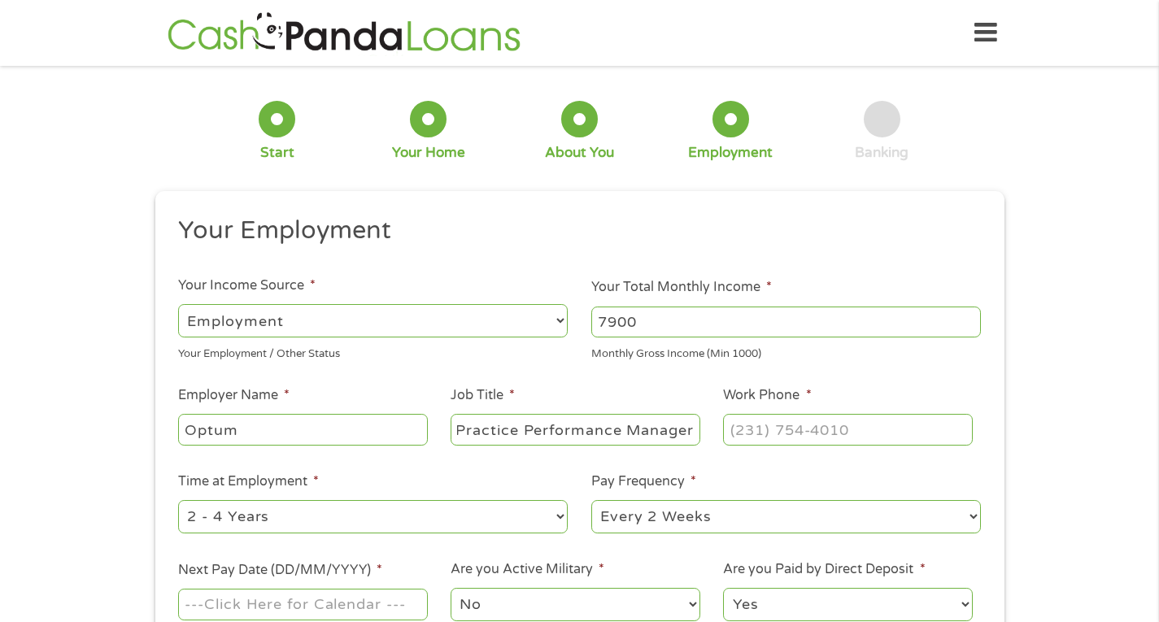
type input "Practice Performance Manager"
click at [757, 428] on input "(___) ___-____" at bounding box center [847, 429] width 249 height 31
type input "[PHONE_NUMBER]"
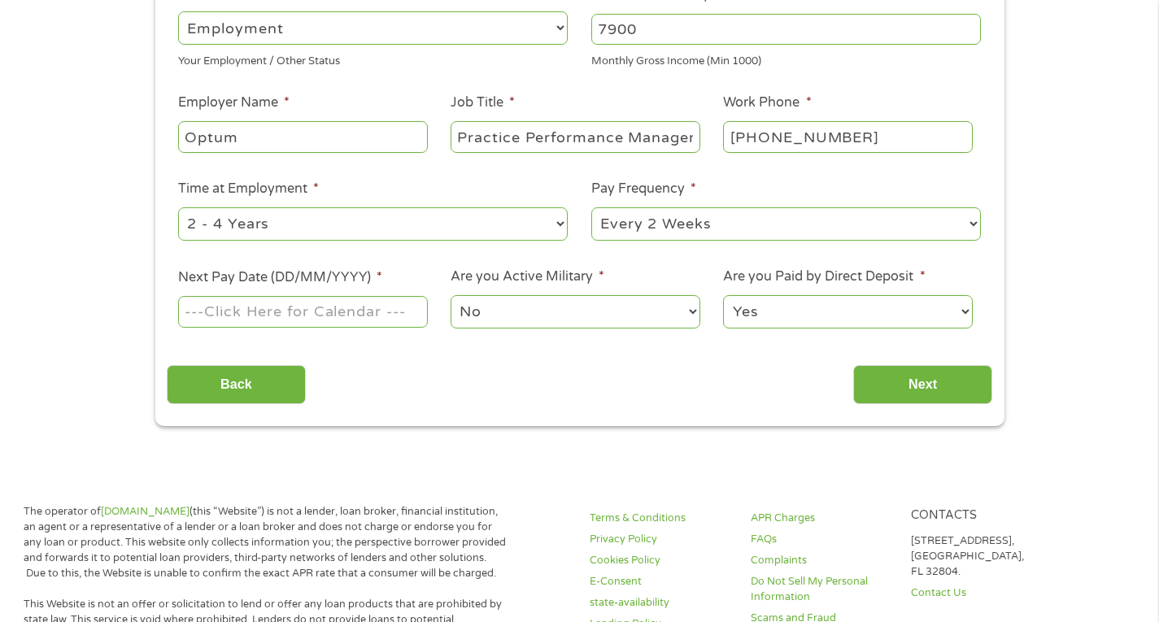
scroll to position [277, 0]
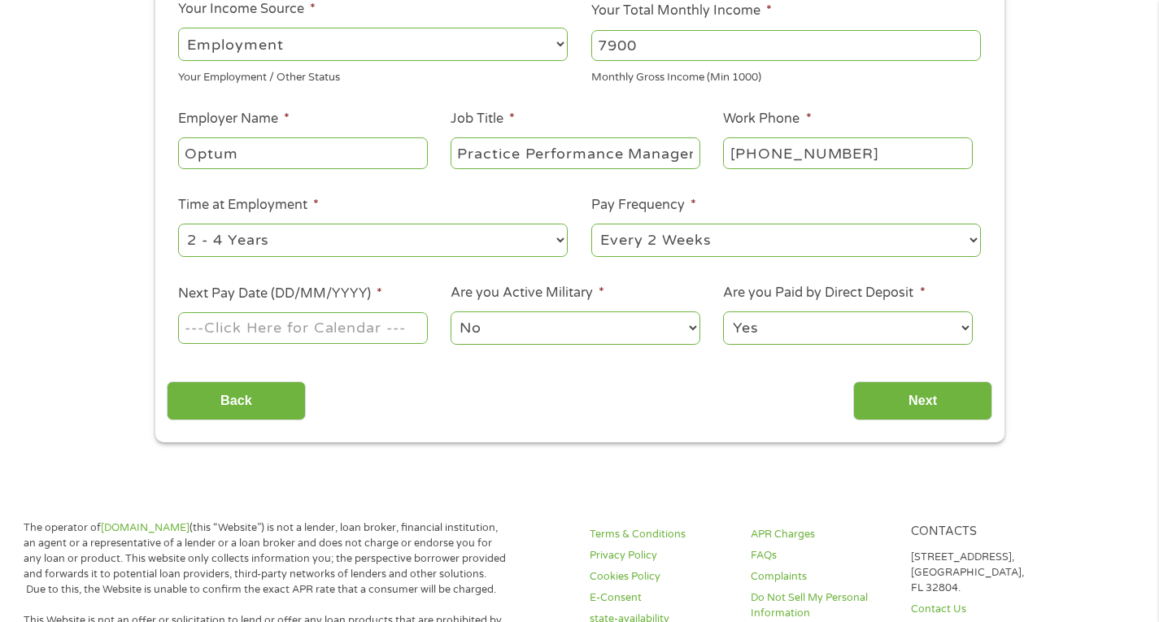
click at [317, 333] on input "Next Pay Date (DD/MM/YYYY) *" at bounding box center [302, 327] width 249 height 31
click at [341, 328] on input "Next Pay Date (DD/MM/YYYY) *" at bounding box center [302, 327] width 249 height 31
type input "[DATE]"
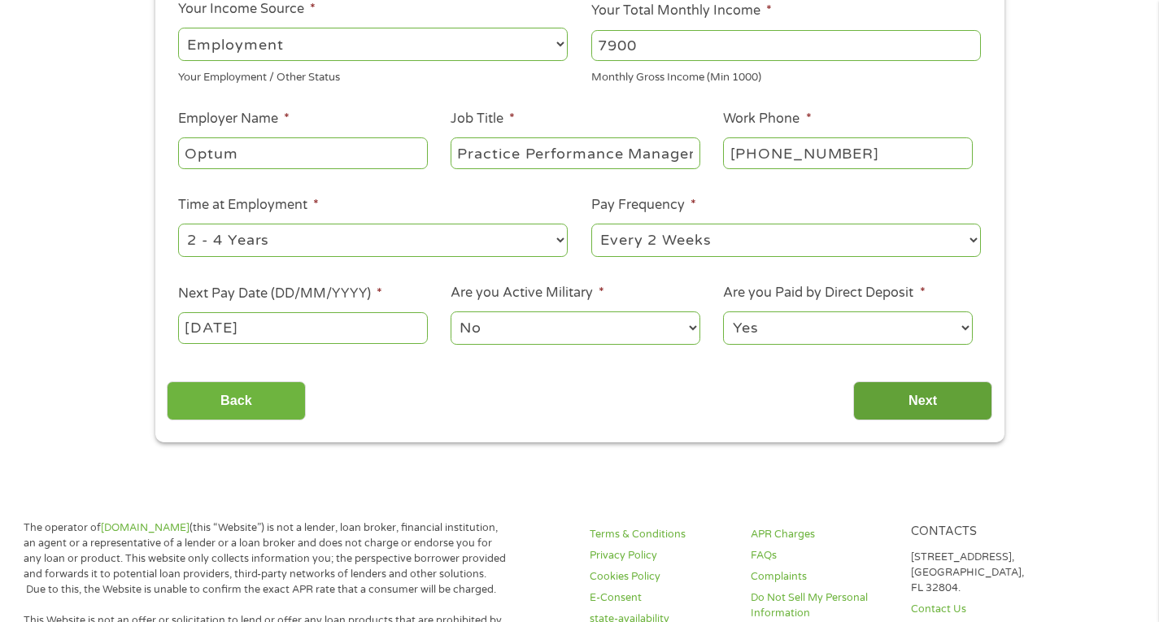
click at [917, 415] on input "Next" at bounding box center [922, 401] width 139 height 40
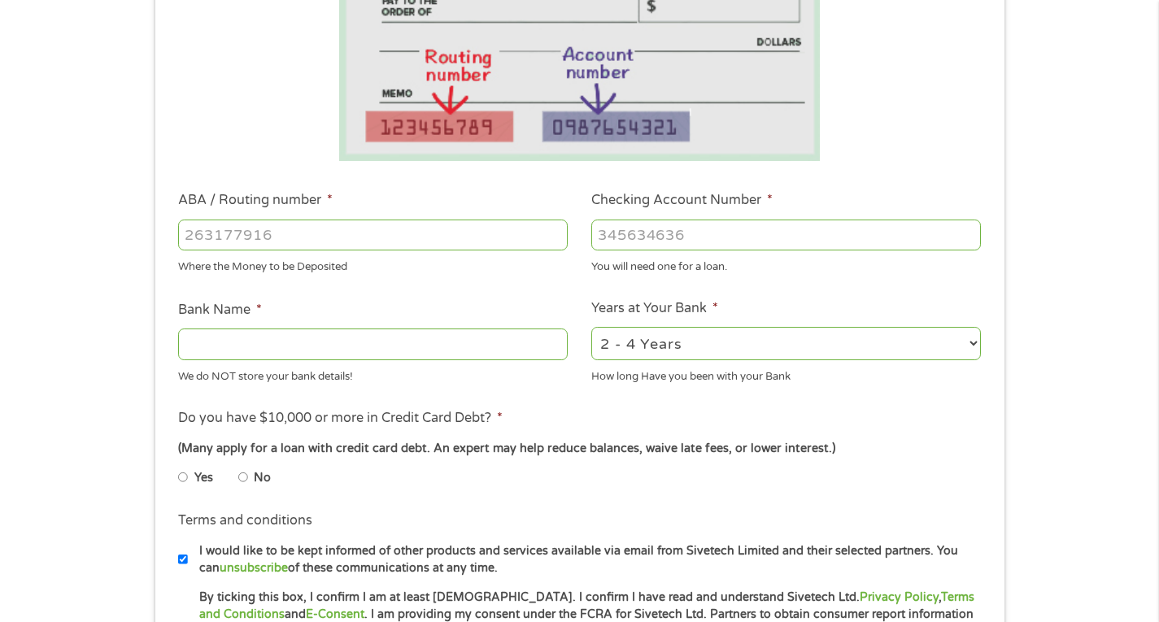
scroll to position [379, 0]
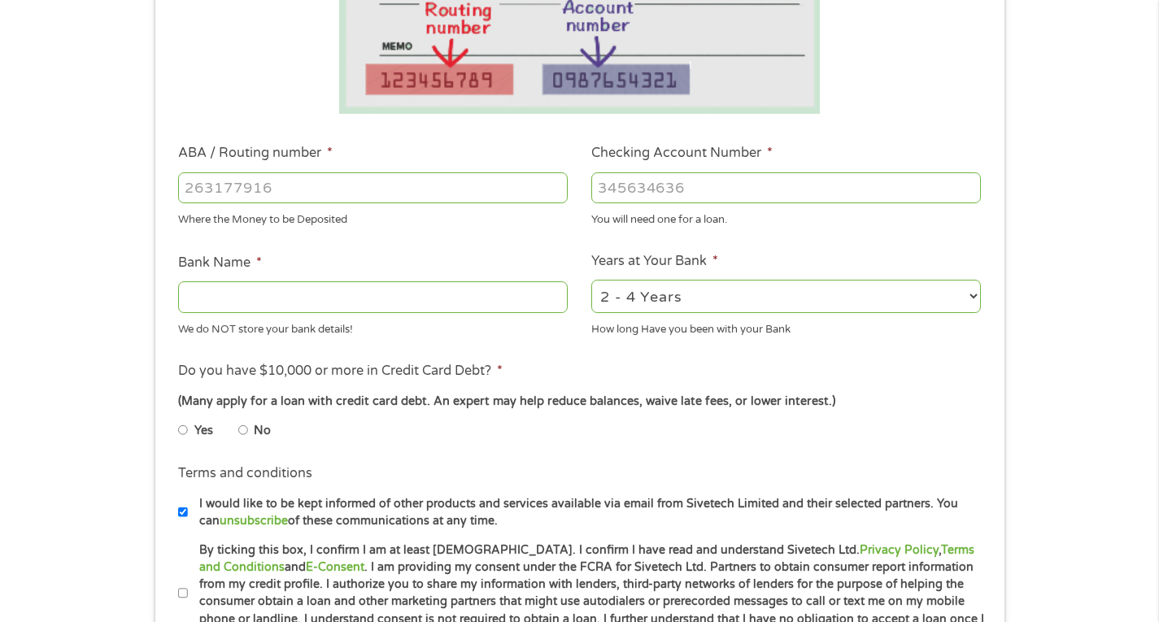
click at [360, 190] on input "ABA / Routing number *" at bounding box center [373, 187] width 390 height 31
type input "064000017"
type input "REGIONS BANK"
type input "064000017"
click at [648, 191] on input "Checking Account Number *" at bounding box center [786, 187] width 390 height 31
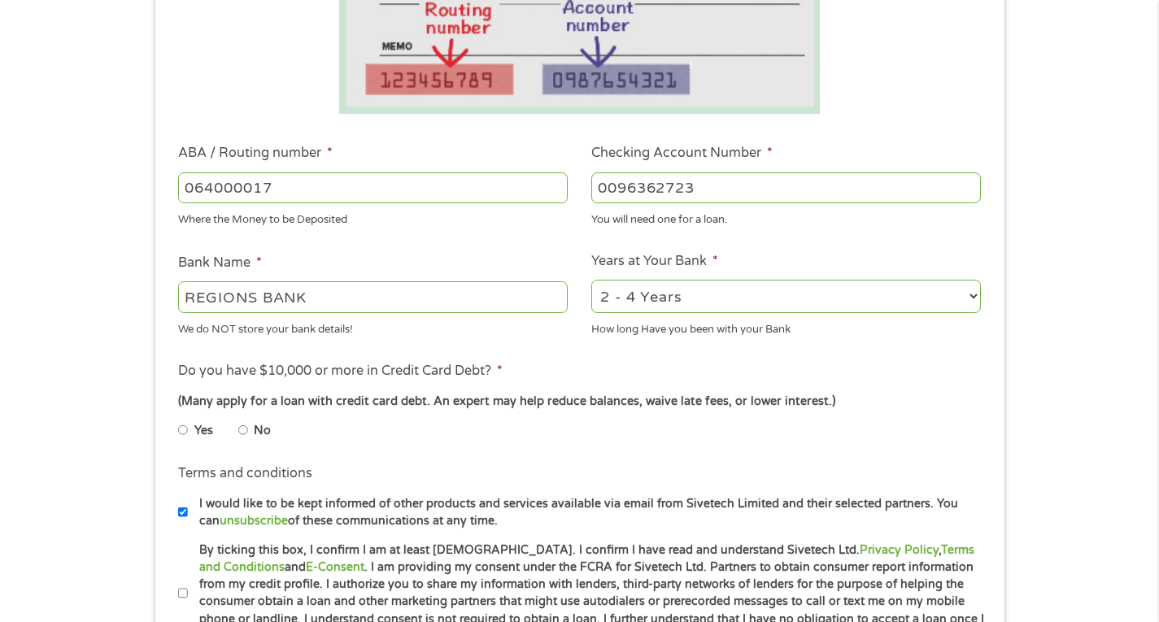
type input "0096362723"
click at [244, 431] on input "No" at bounding box center [243, 430] width 10 height 26
radio input "true"
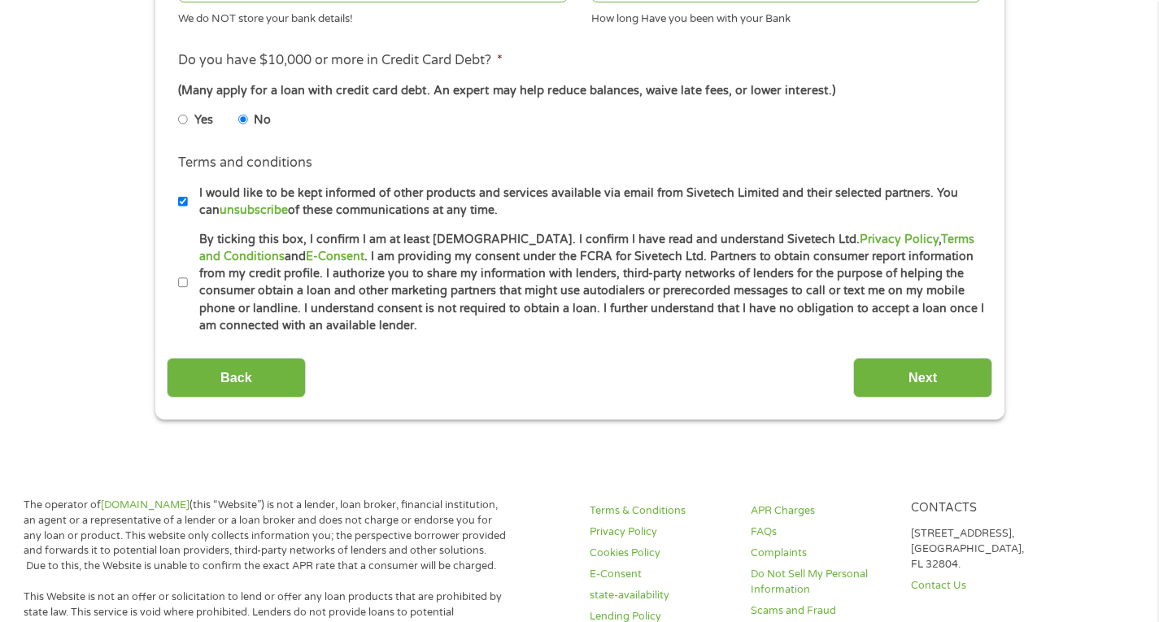
scroll to position [729, 0]
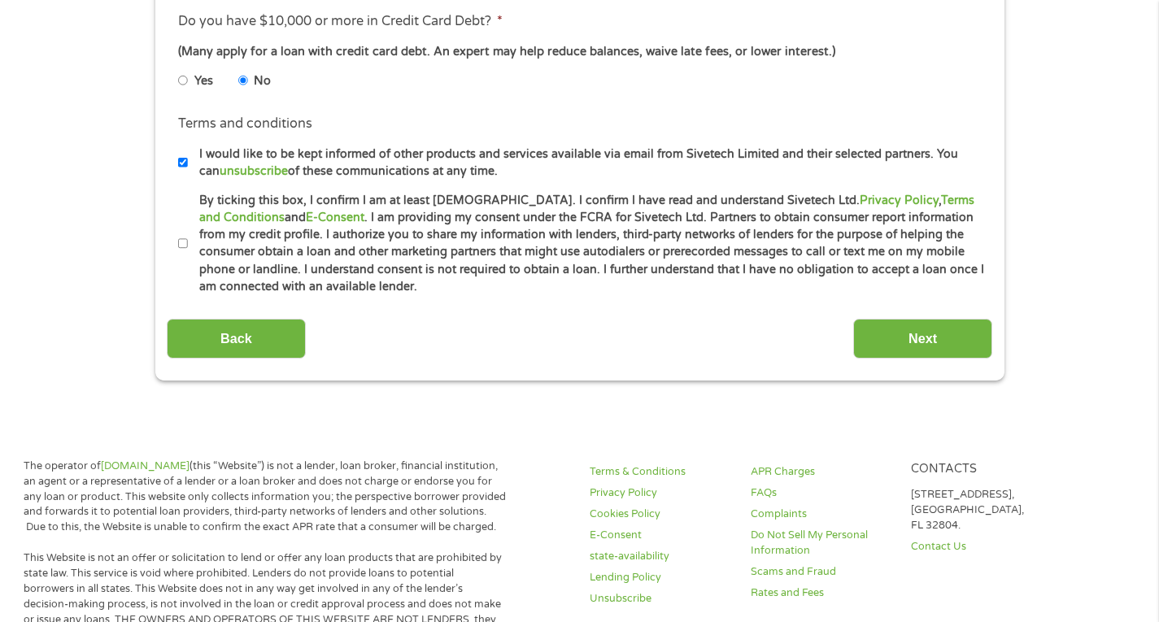
click at [185, 161] on input "I would like to be kept informed of other products and services available via e…" at bounding box center [183, 163] width 10 height 26
checkbox input "false"
click at [935, 340] on input "Next" at bounding box center [922, 339] width 139 height 40
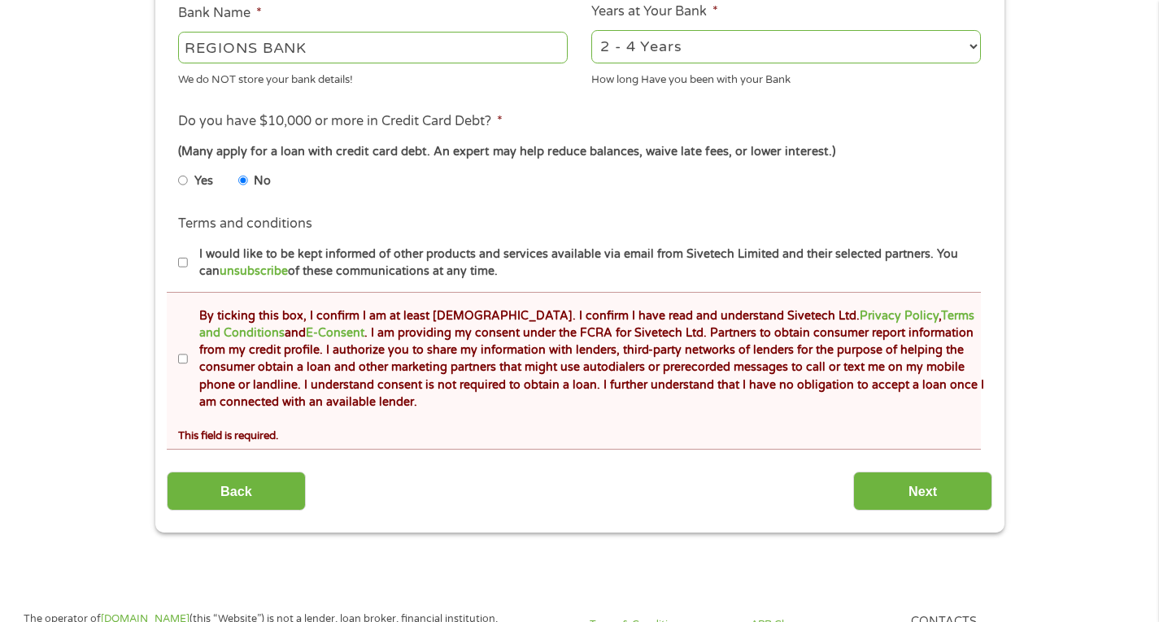
scroll to position [717, 0]
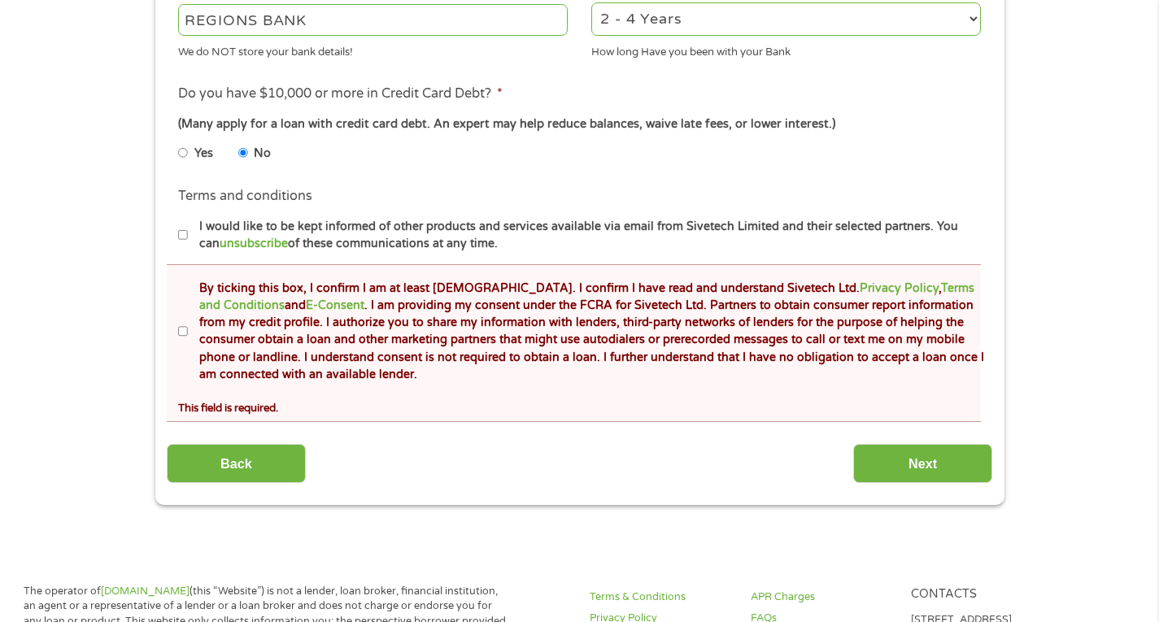
click at [181, 330] on input "By ticking this box, I confirm I am at least [DEMOGRAPHIC_DATA]. I confirm I ha…" at bounding box center [183, 332] width 10 height 26
checkbox input "true"
click at [888, 460] on input "Next" at bounding box center [922, 464] width 139 height 40
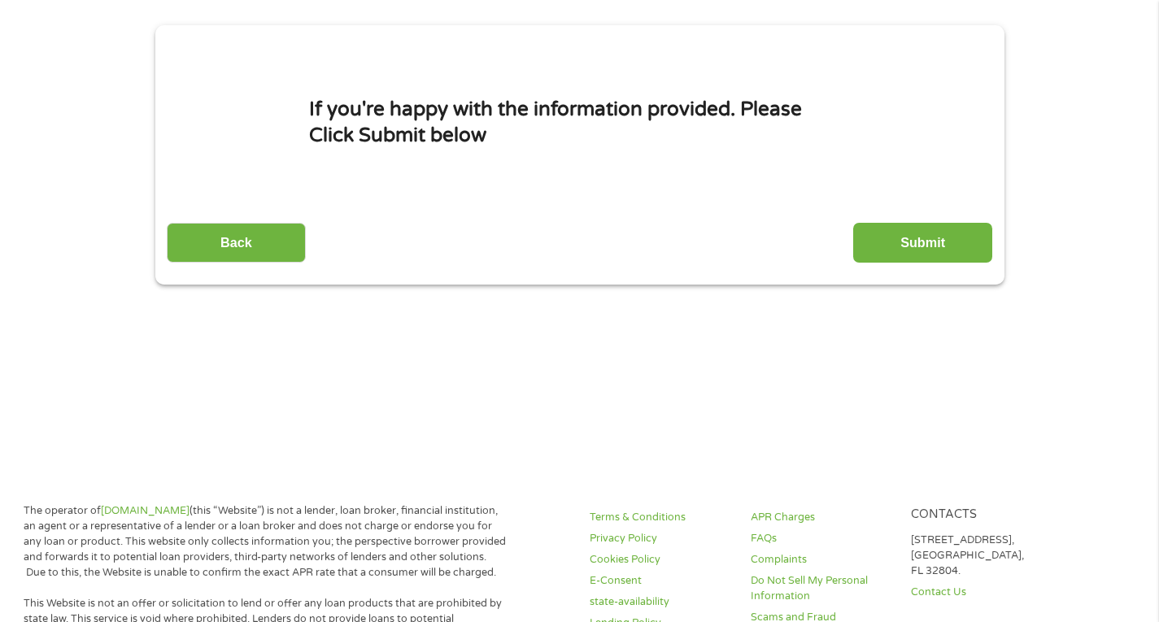
scroll to position [0, 0]
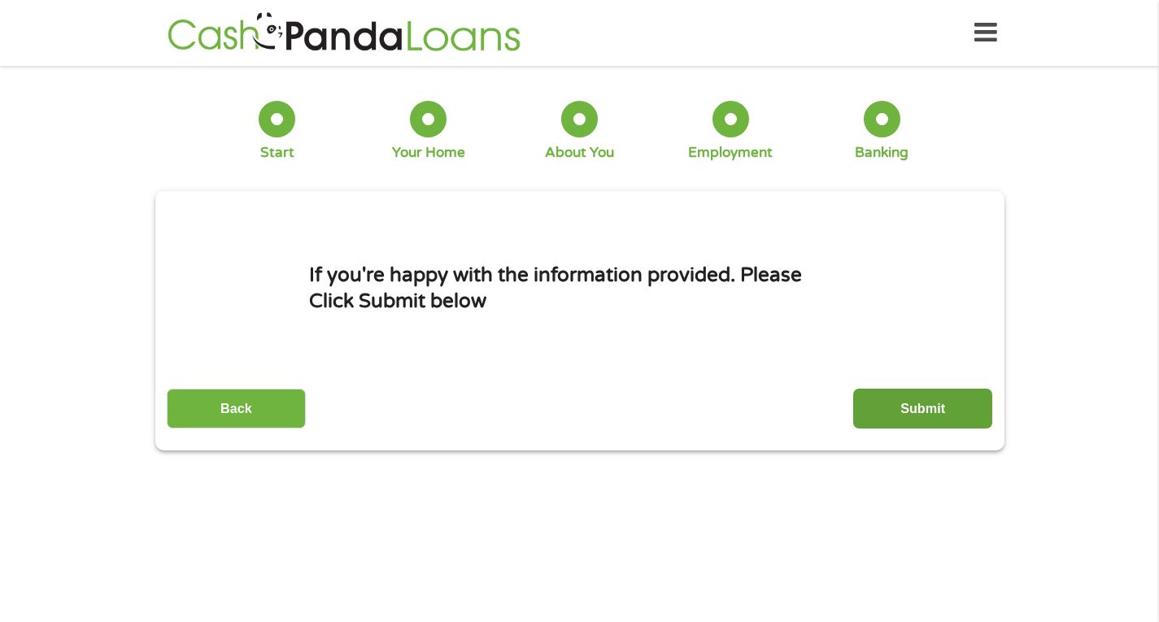
click at [887, 413] on input "Submit" at bounding box center [922, 409] width 139 height 40
